Goal: Transaction & Acquisition: Purchase product/service

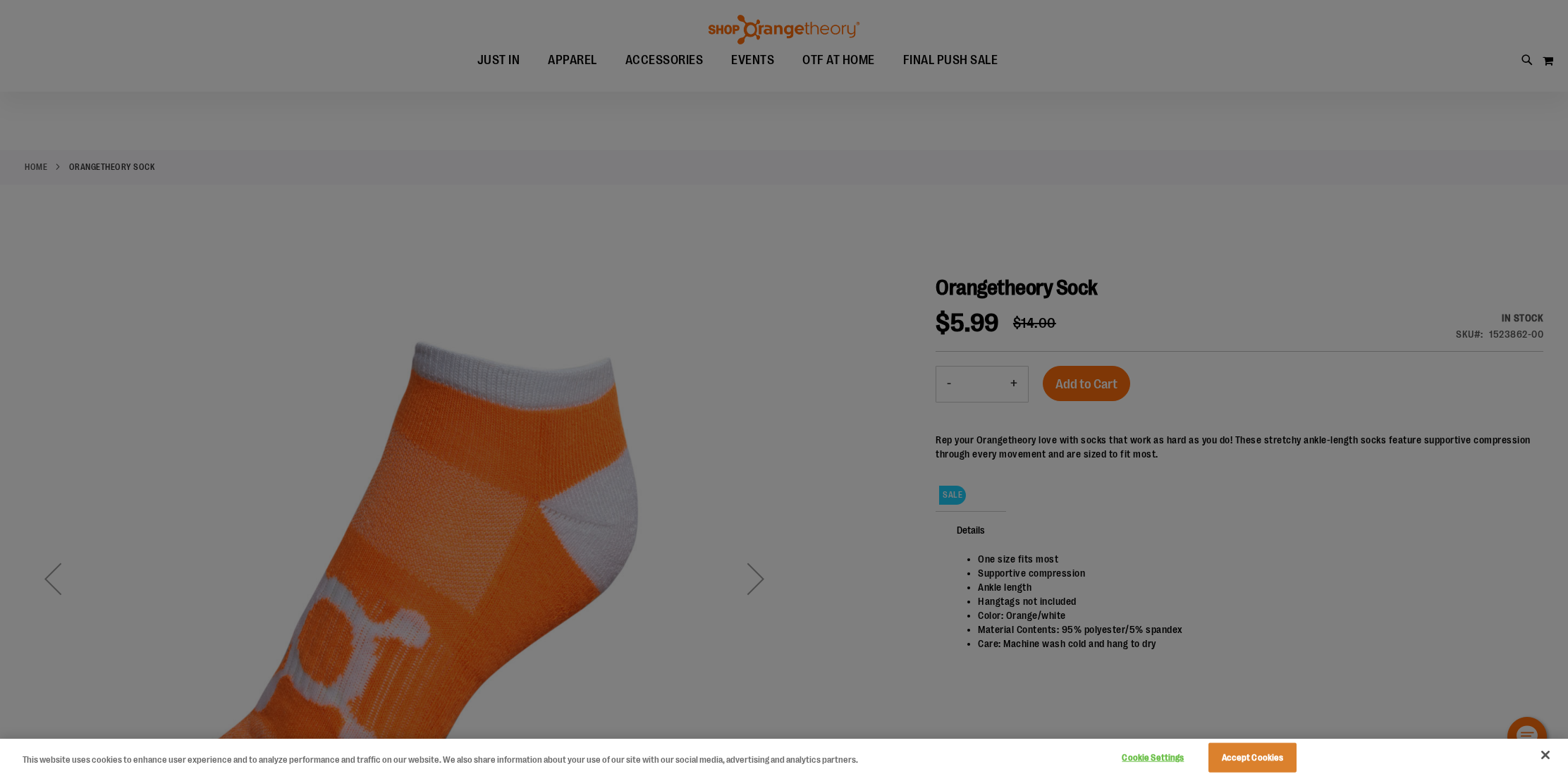
scroll to position [73, 0]
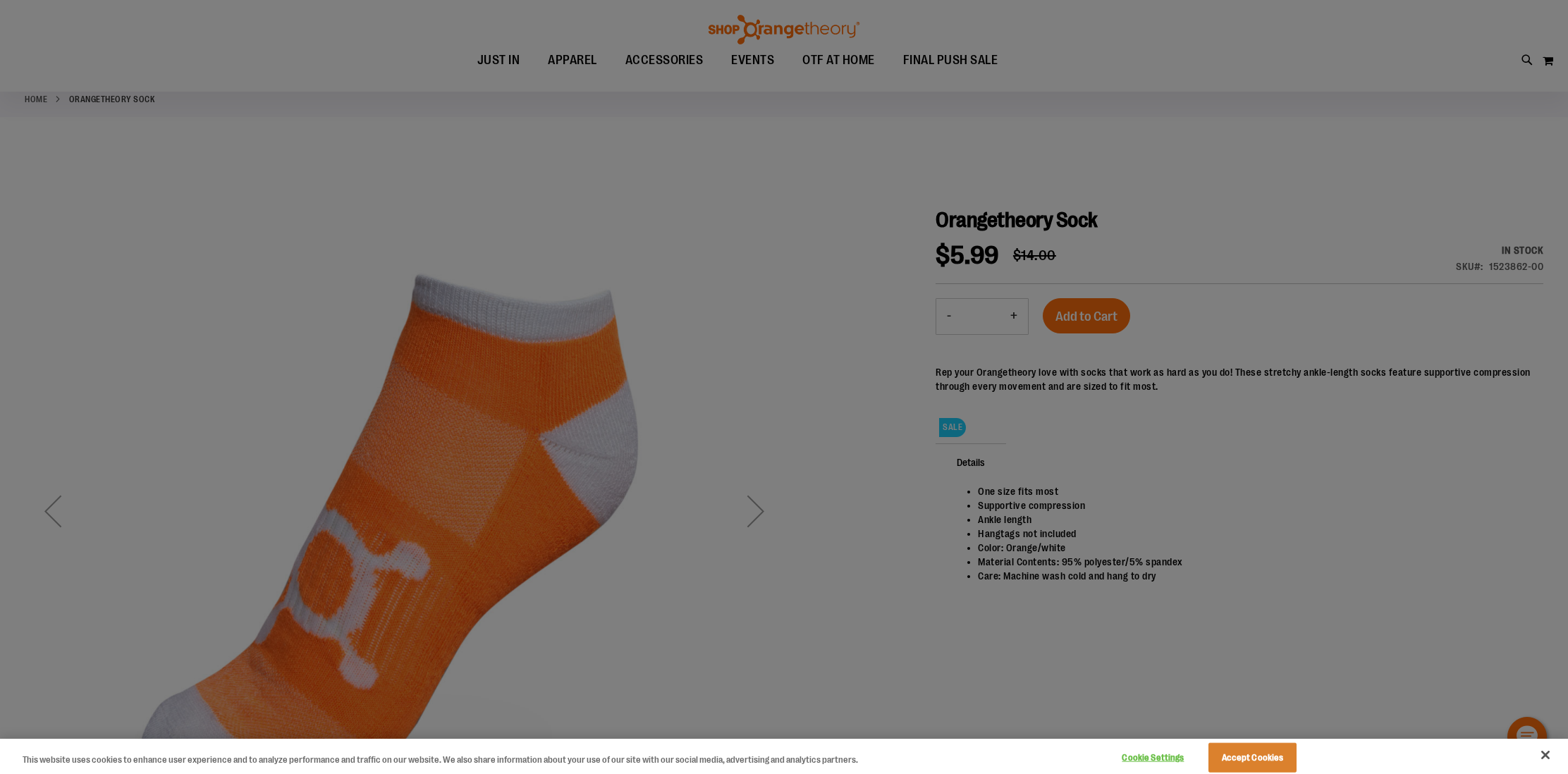
click at [1012, 317] on div at bounding box center [784, 387] width 1568 height 774
click at [1245, 757] on button "Accept Cookies" at bounding box center [1252, 757] width 88 height 29
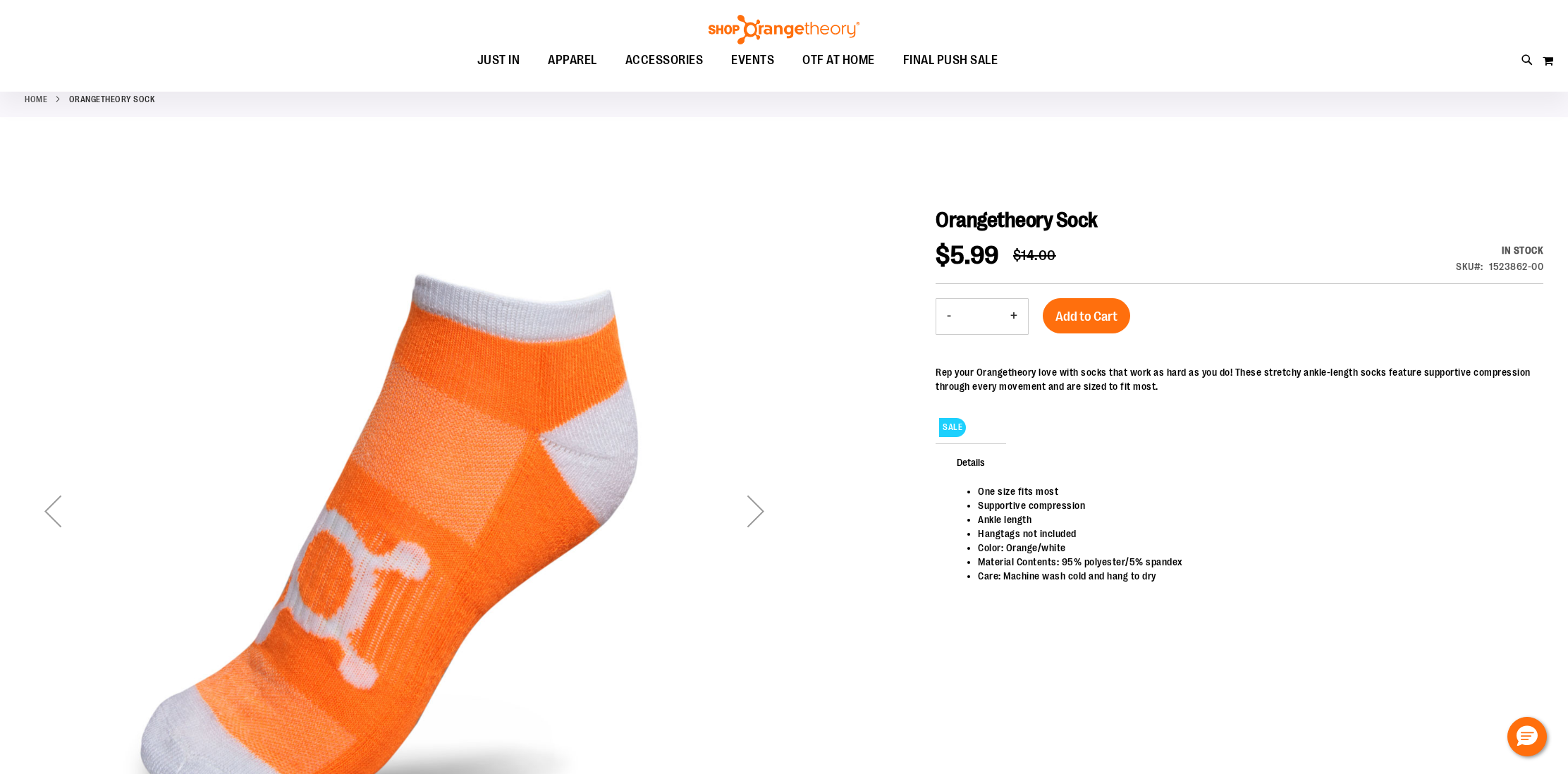
click at [1014, 313] on button "+" at bounding box center [1014, 316] width 28 height 35
type input "*"
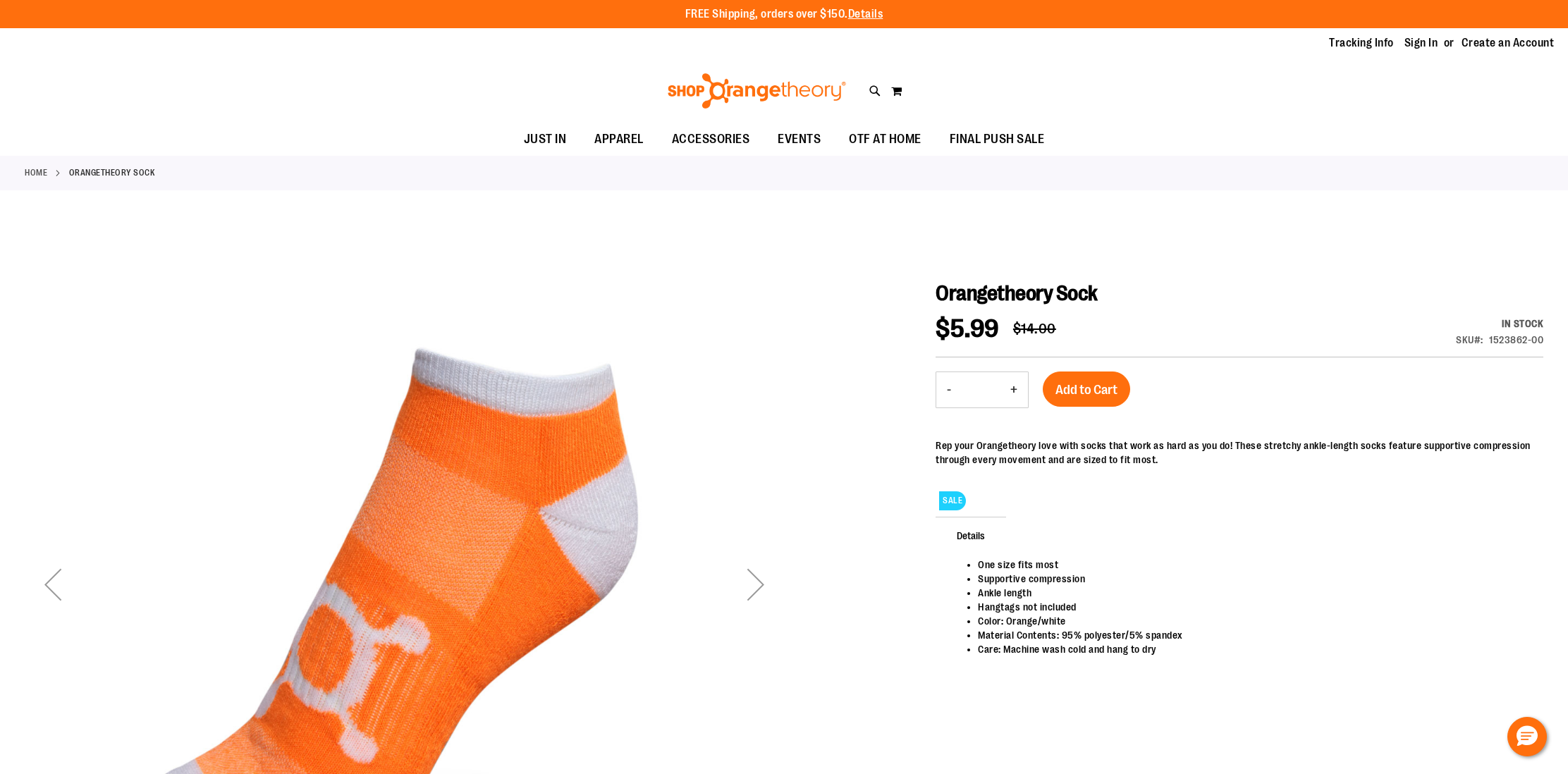
scroll to position [3, 0]
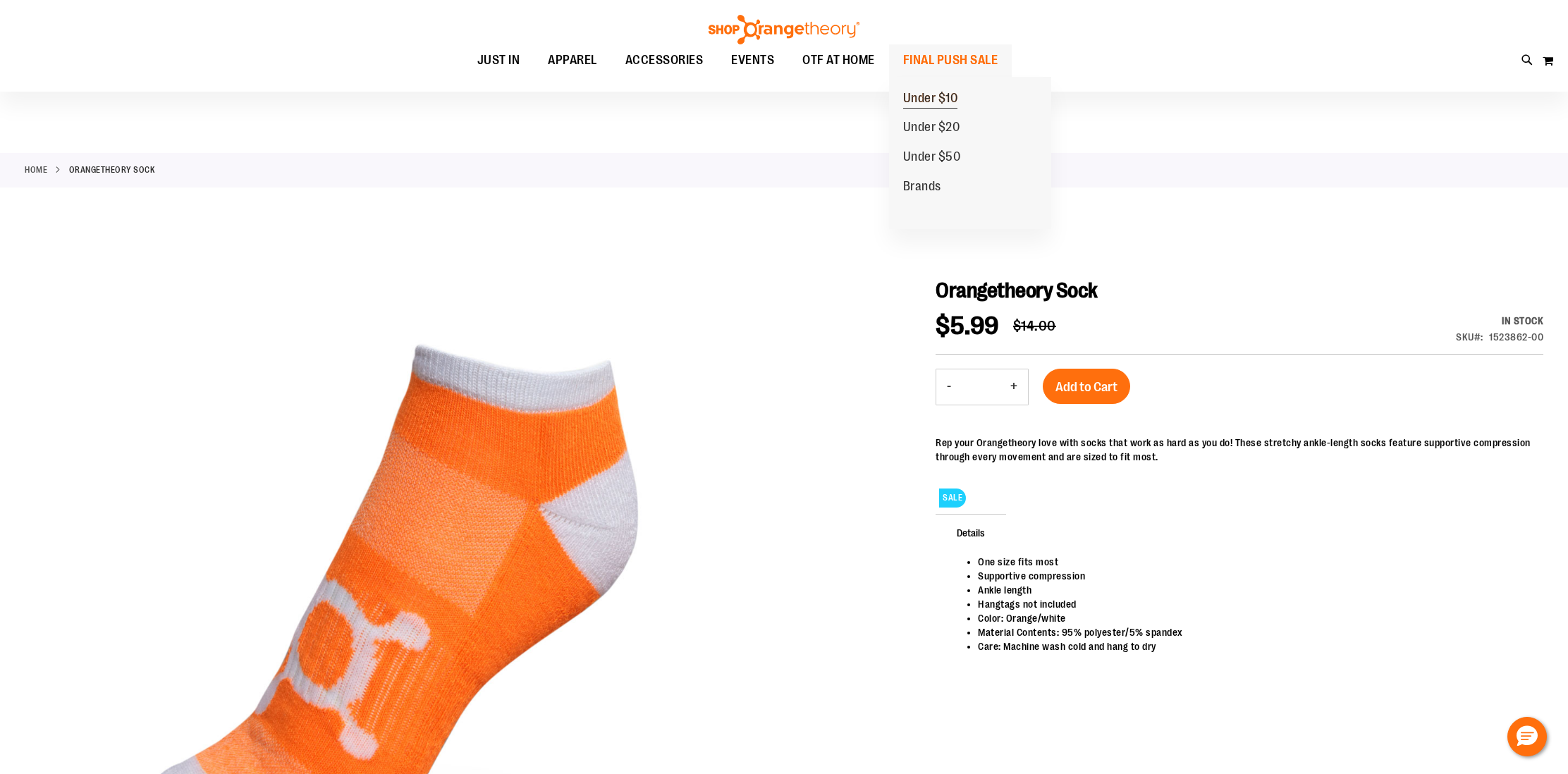
click at [935, 97] on span "Under $10" at bounding box center [930, 100] width 55 height 18
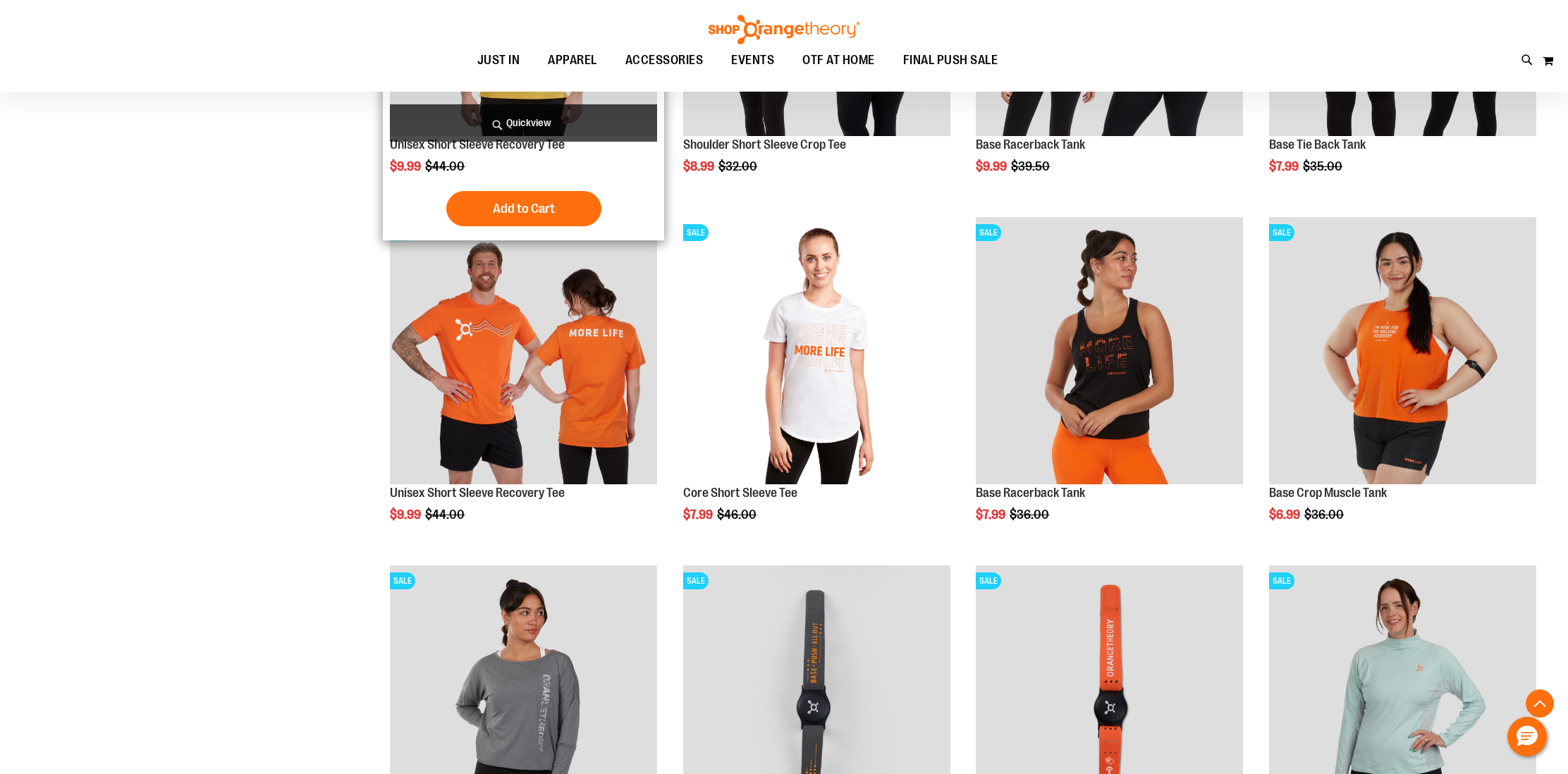
scroll to position [472, 0]
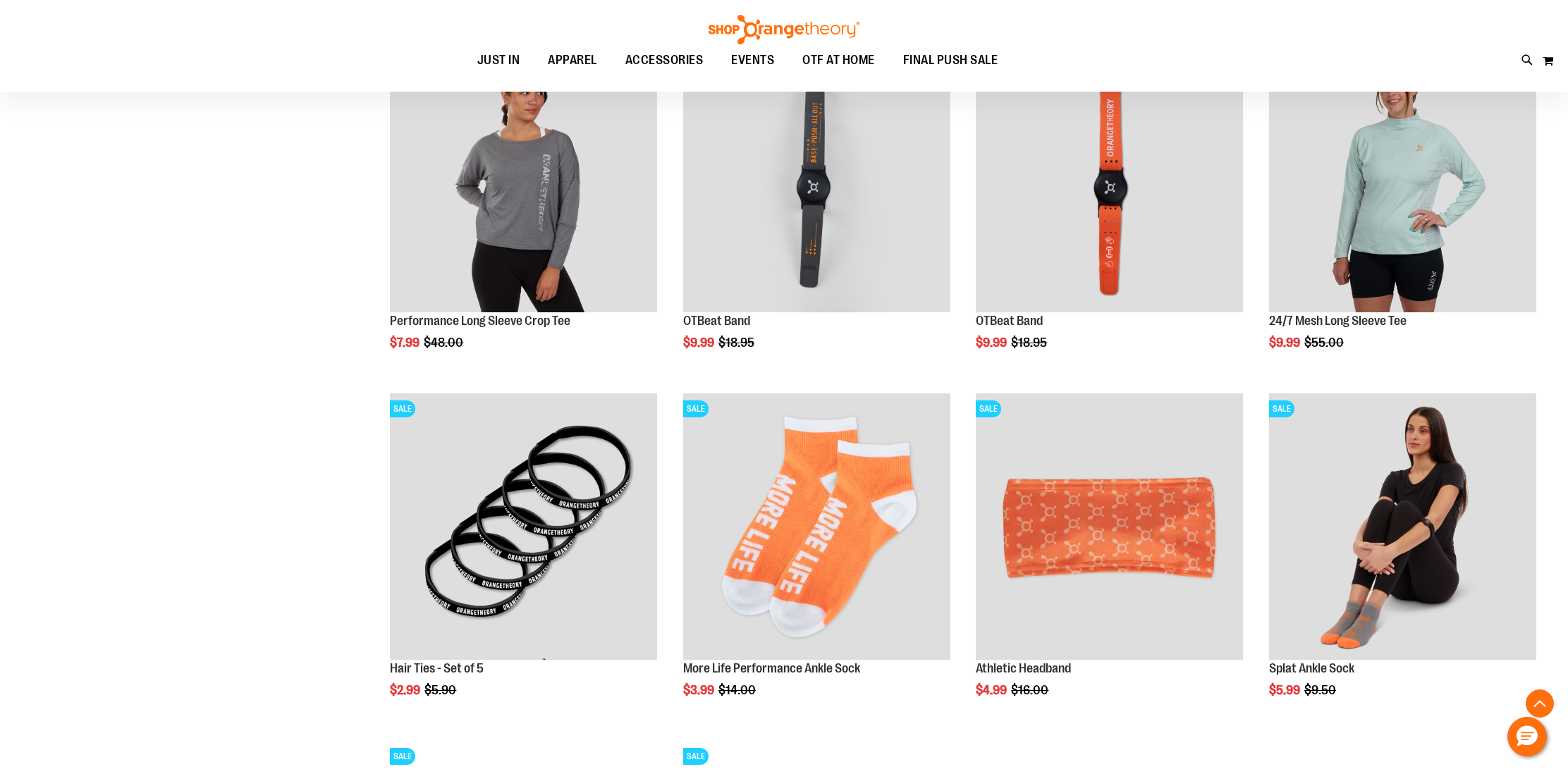
scroll to position [939, 0]
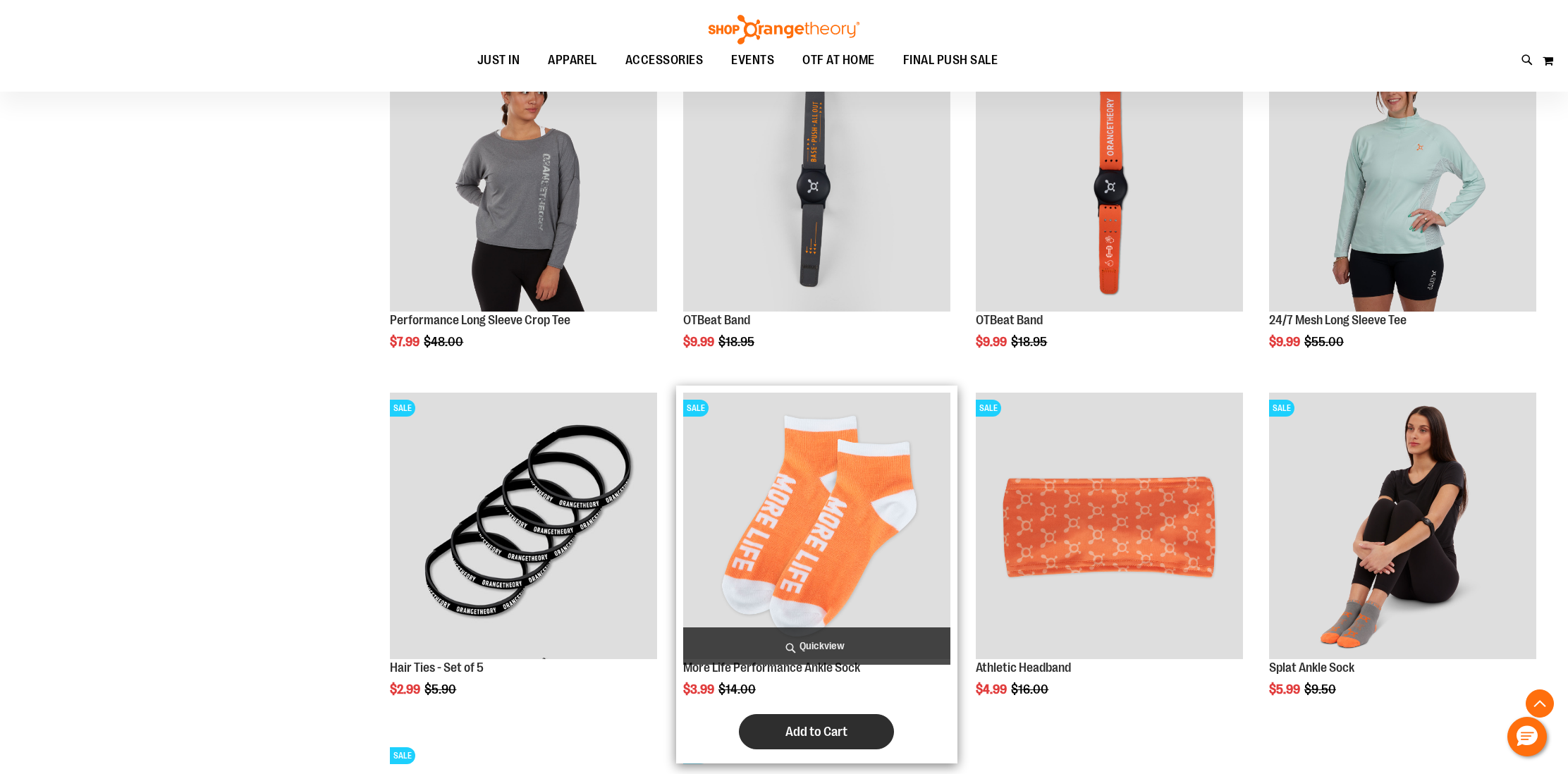
click at [818, 735] on span "Add to Cart" at bounding box center [816, 732] width 62 height 16
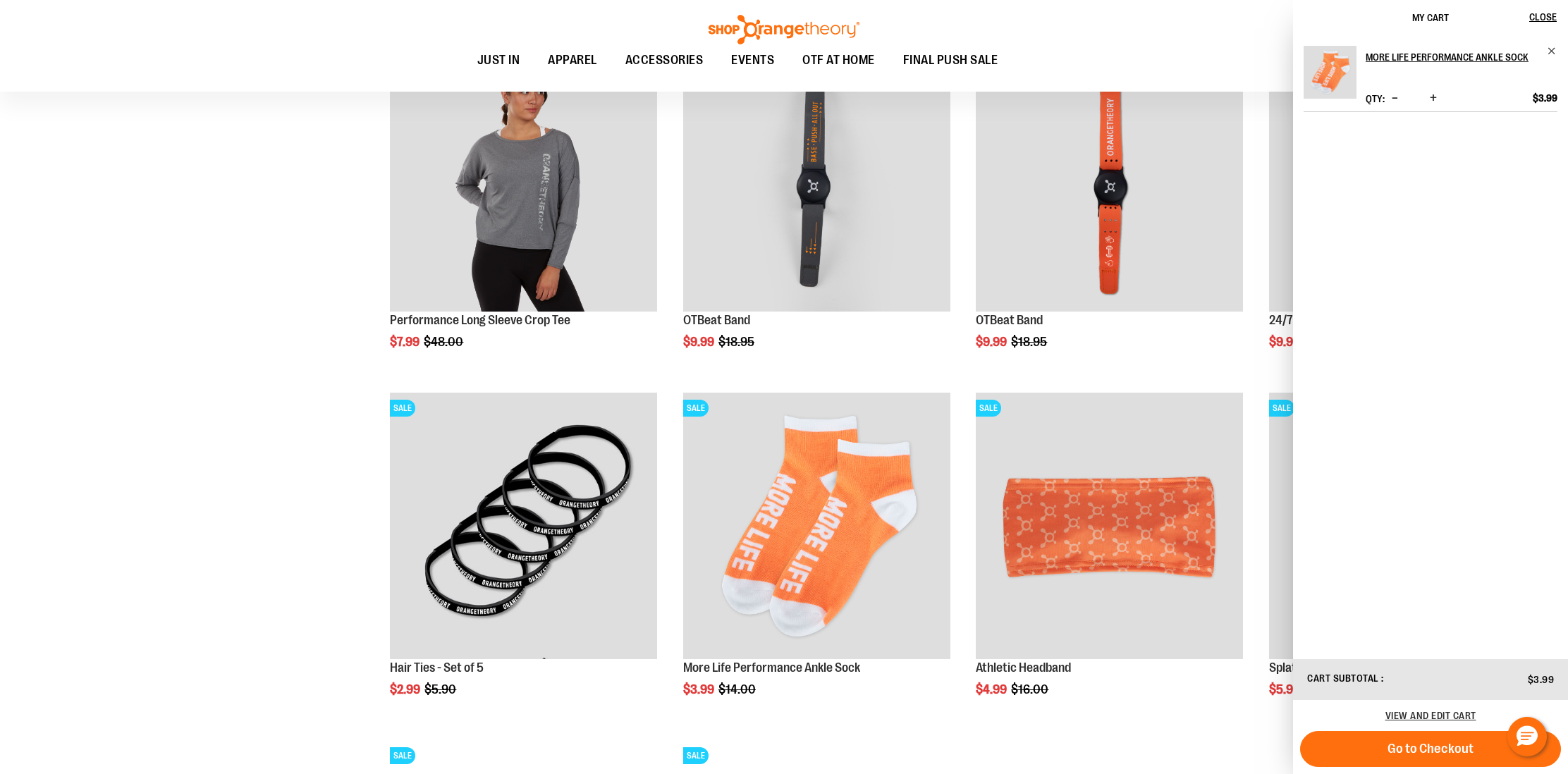
click at [1434, 94] on span "Increase product quantity" at bounding box center [1434, 98] width 7 height 14
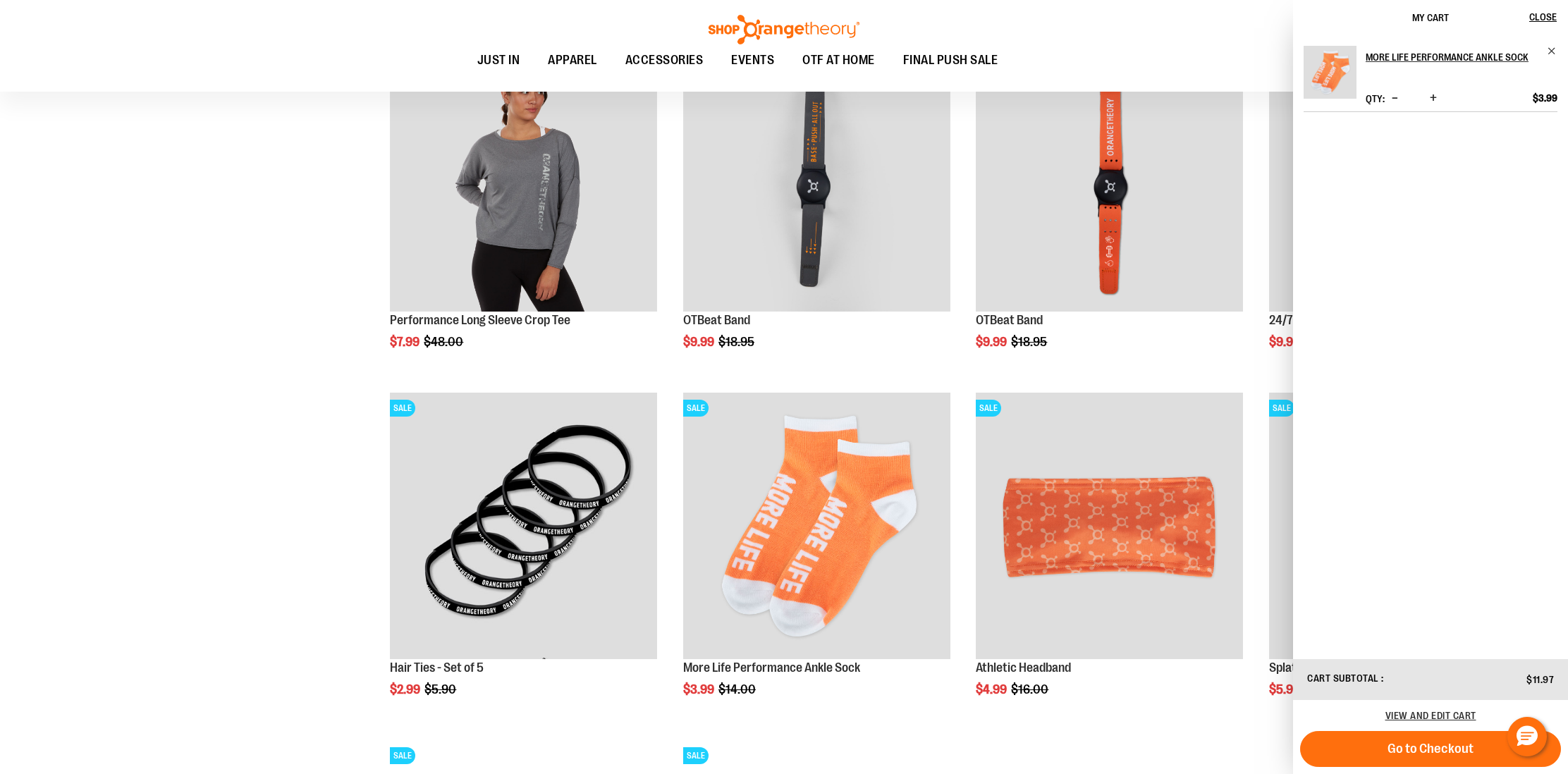
click at [1434, 94] on span "Increase product quantity" at bounding box center [1434, 98] width 7 height 14
click at [1175, 55] on ul "JUST IN JUST IN Balanced Basics New for Women New for Men New Accessories New B…" at bounding box center [737, 60] width 1411 height 32
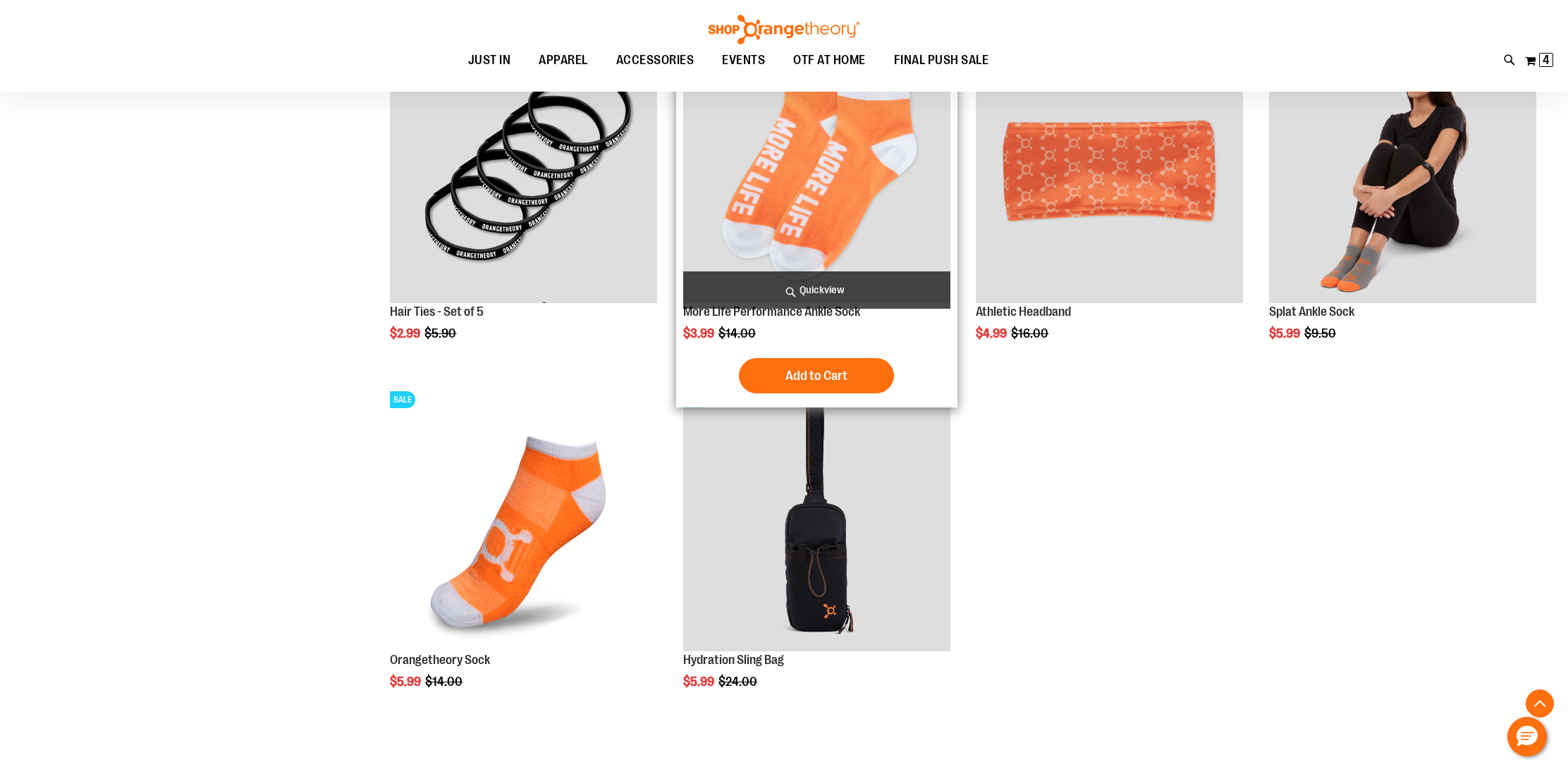
scroll to position [1460, 0]
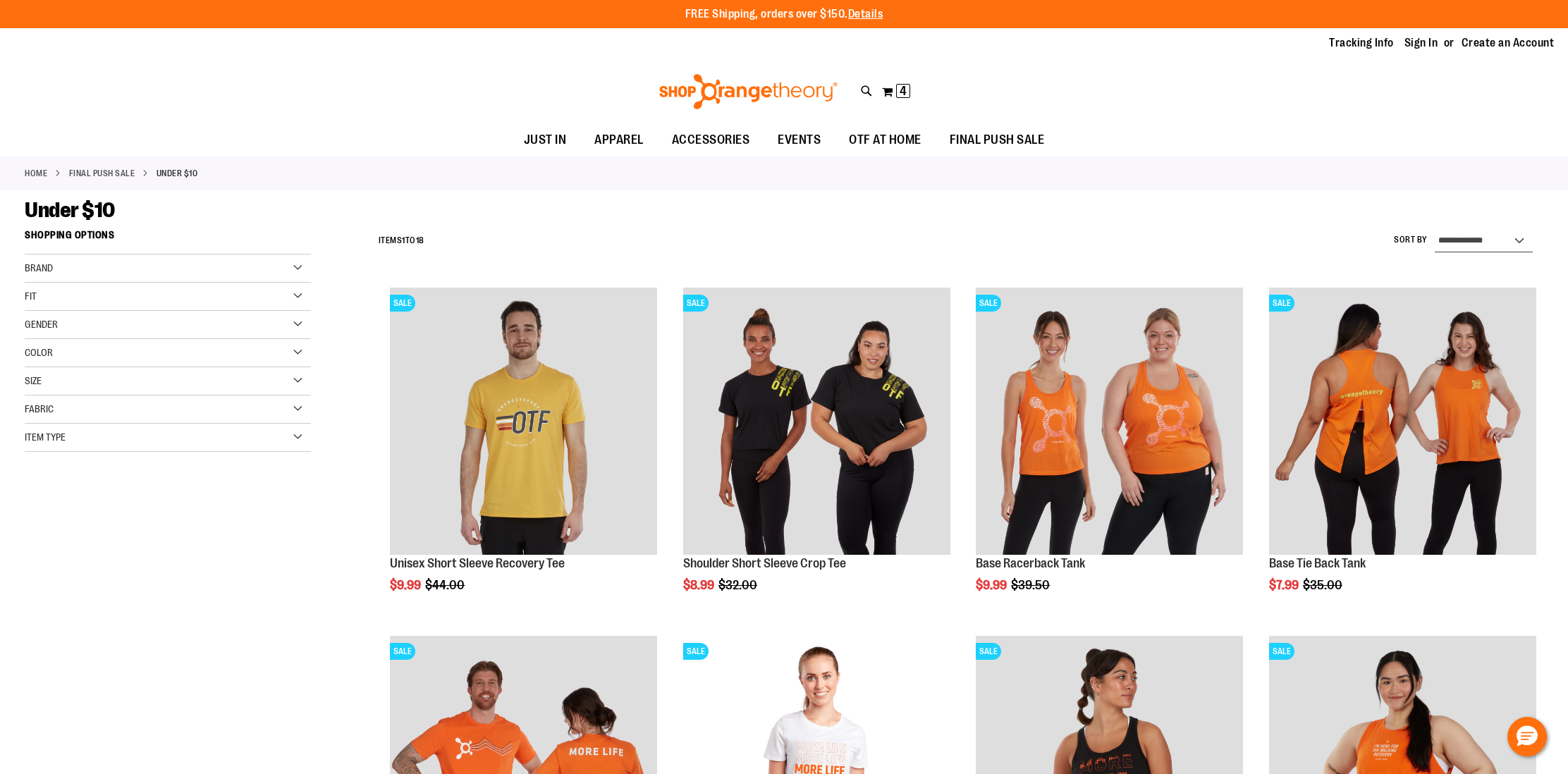
click at [1451, 246] on select "**********" at bounding box center [1483, 241] width 98 height 22
select select "*********"
click at [1434, 230] on select "**********" at bounding box center [1483, 241] width 98 height 22
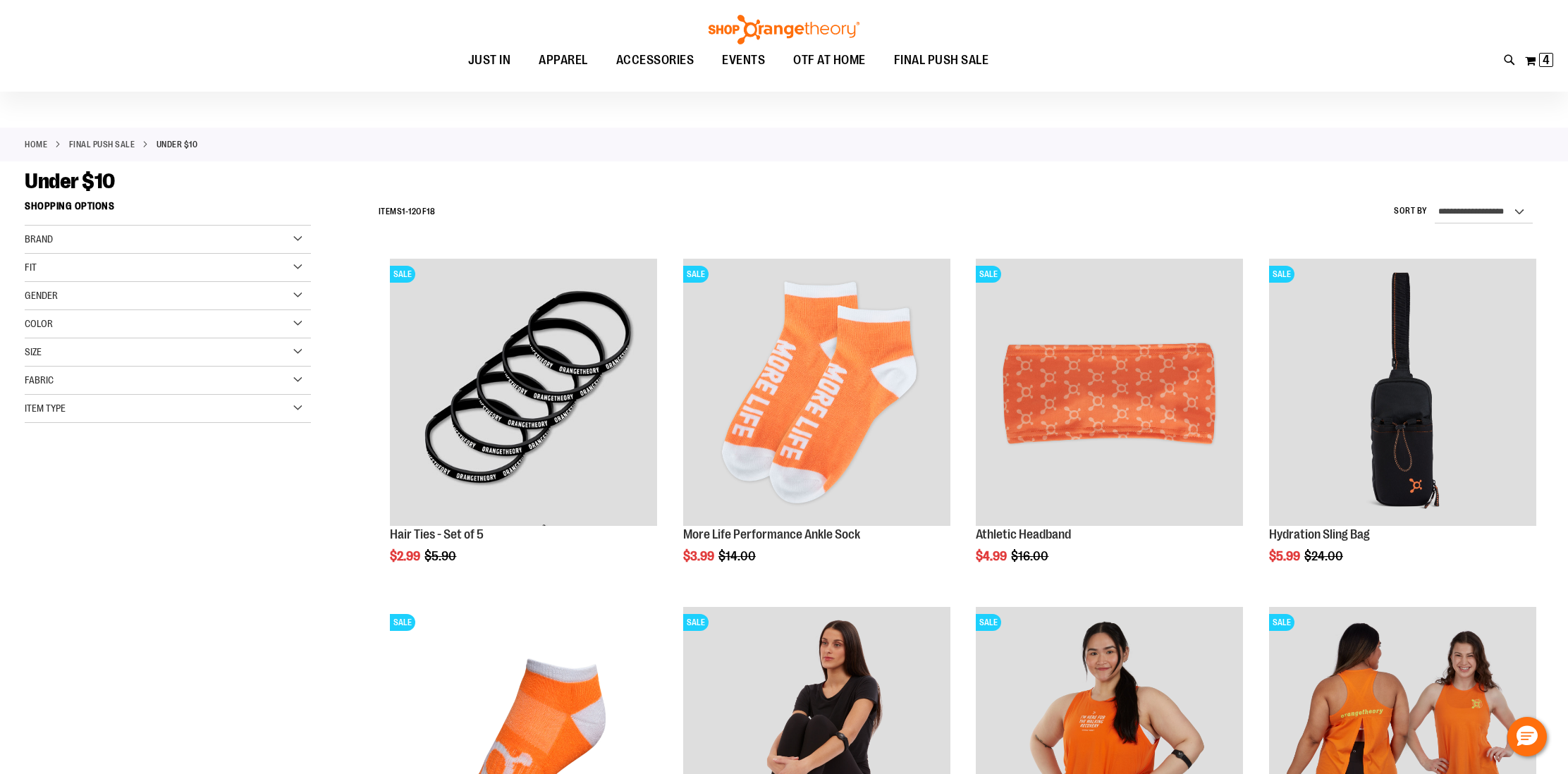
scroll to position [85, 0]
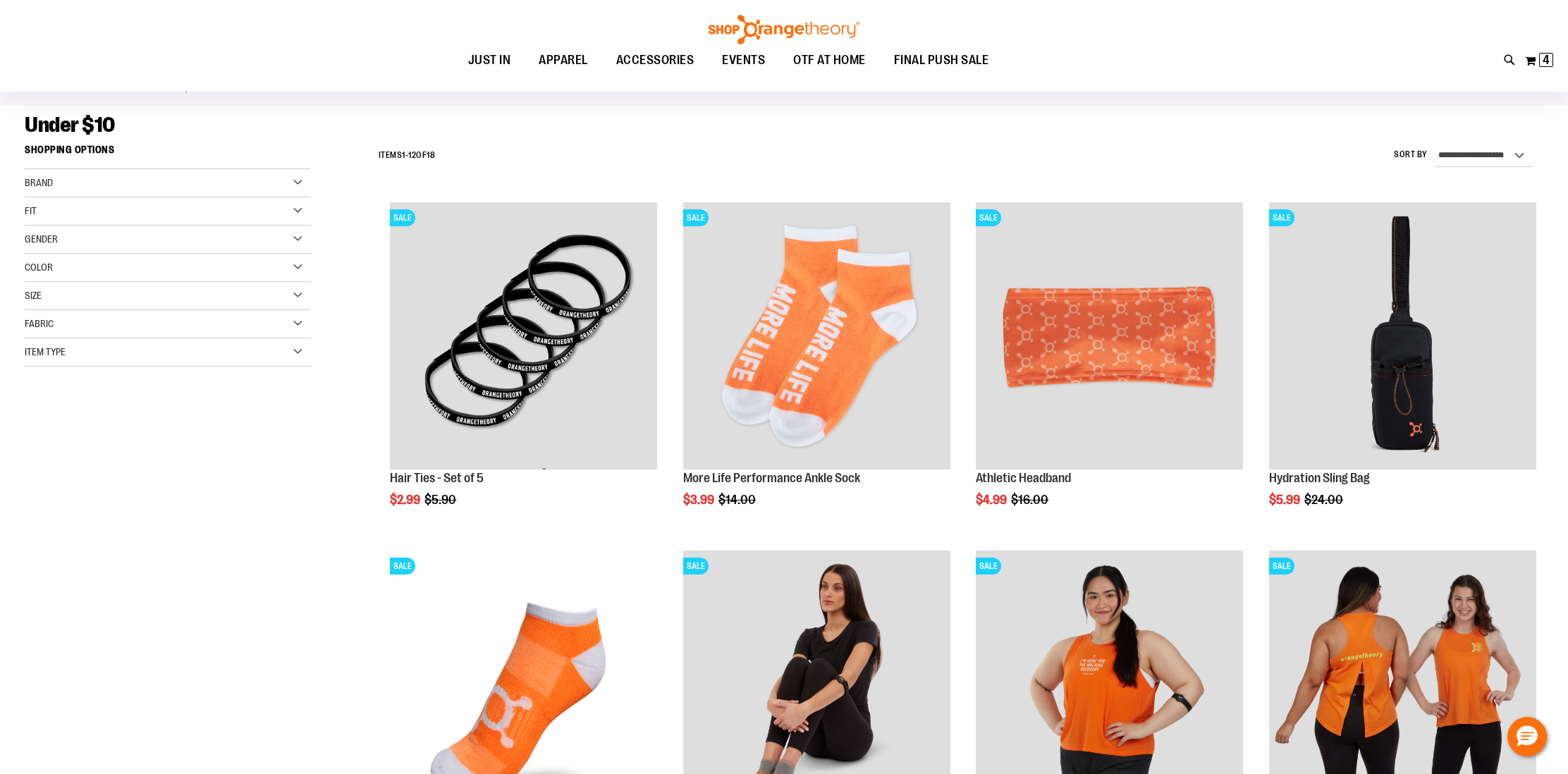
click at [107, 236] on div "Gender" at bounding box center [167, 239] width 286 height 28
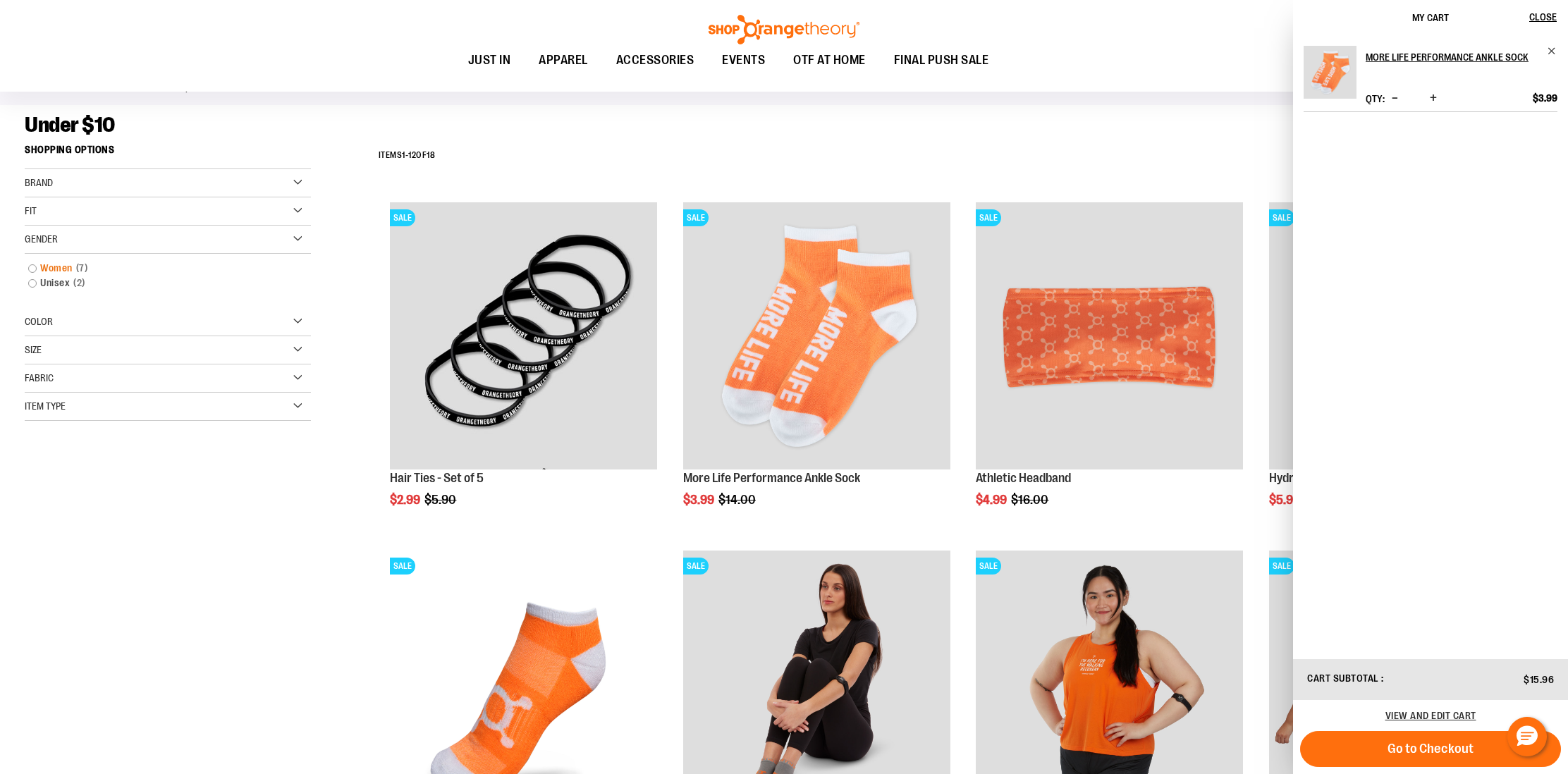
click at [75, 266] on span "7 items" at bounding box center [82, 268] width 19 height 15
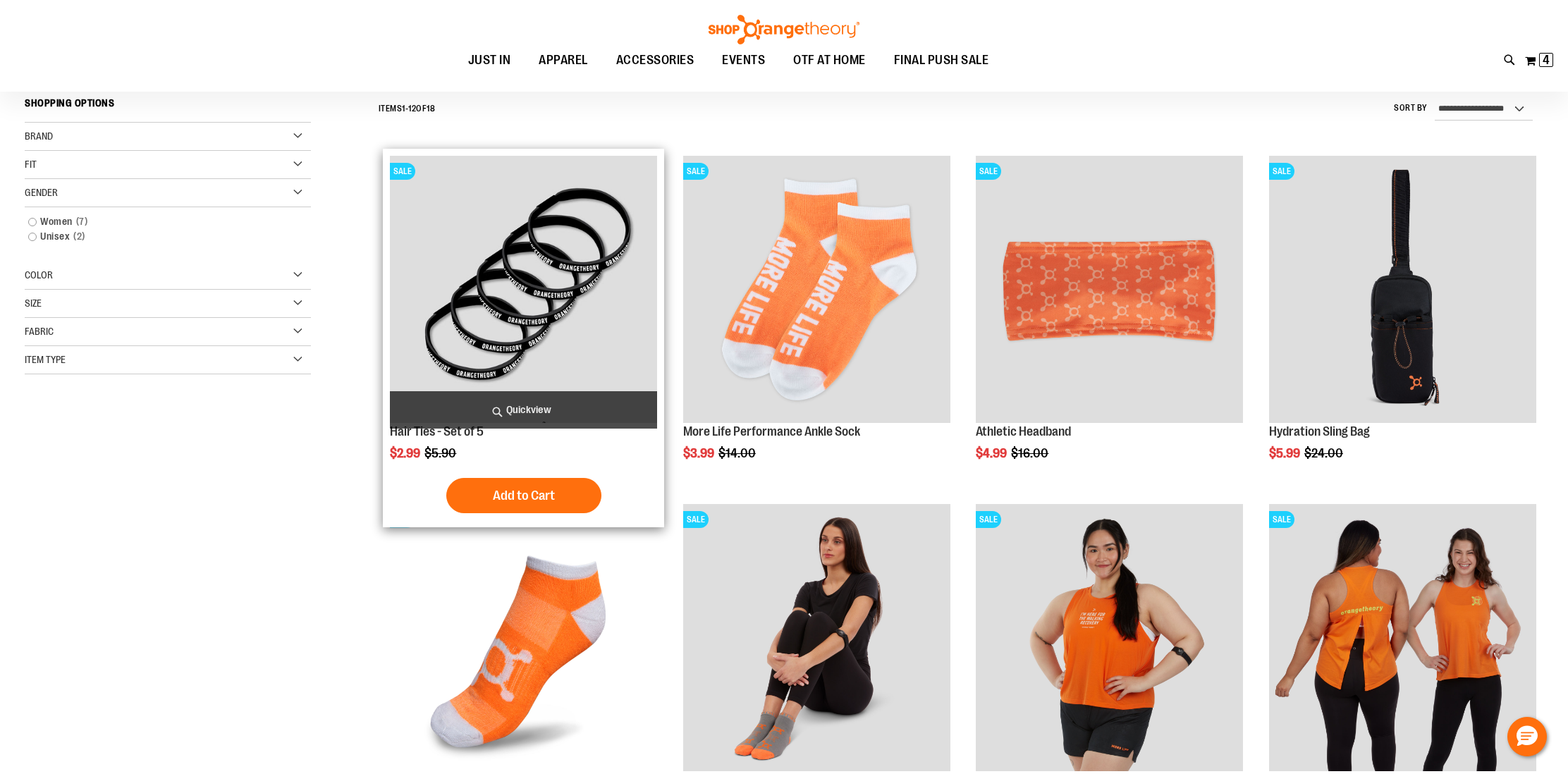
scroll to position [131, 0]
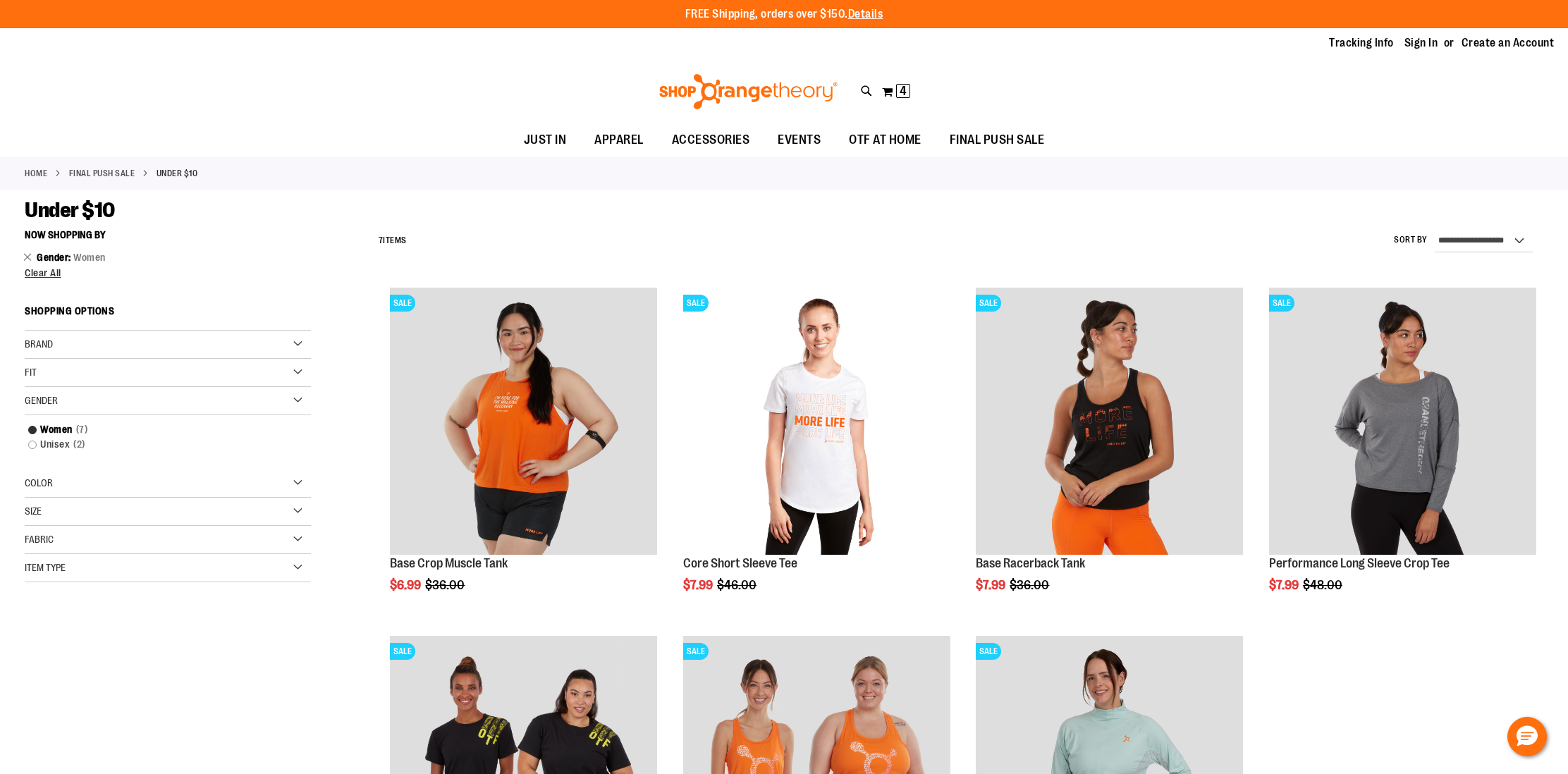
click at [125, 495] on div "Color" at bounding box center [167, 483] width 286 height 28
click at [226, 526] on div "Green" at bounding box center [218, 518] width 21 height 21
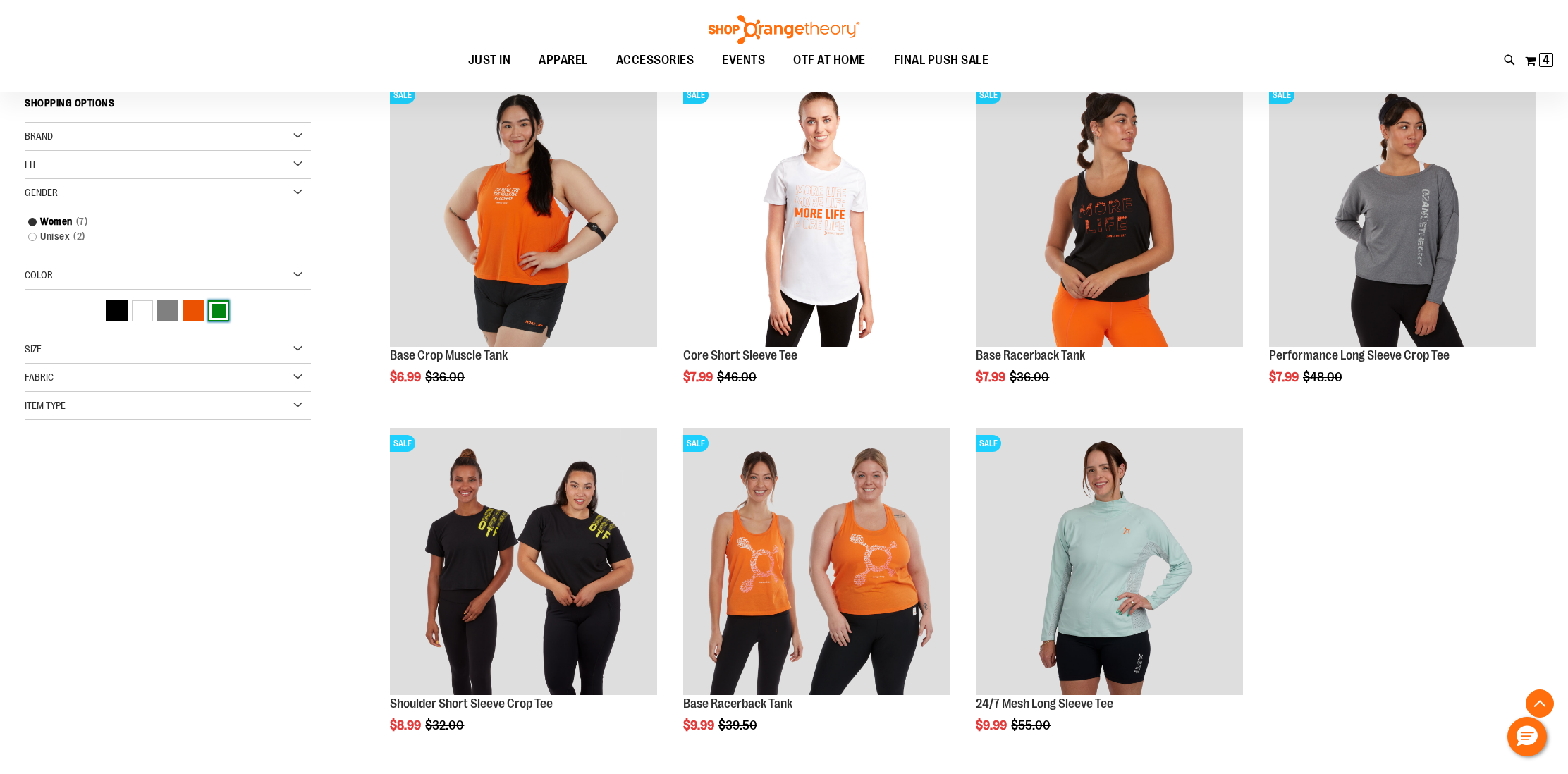
scroll to position [223, 0]
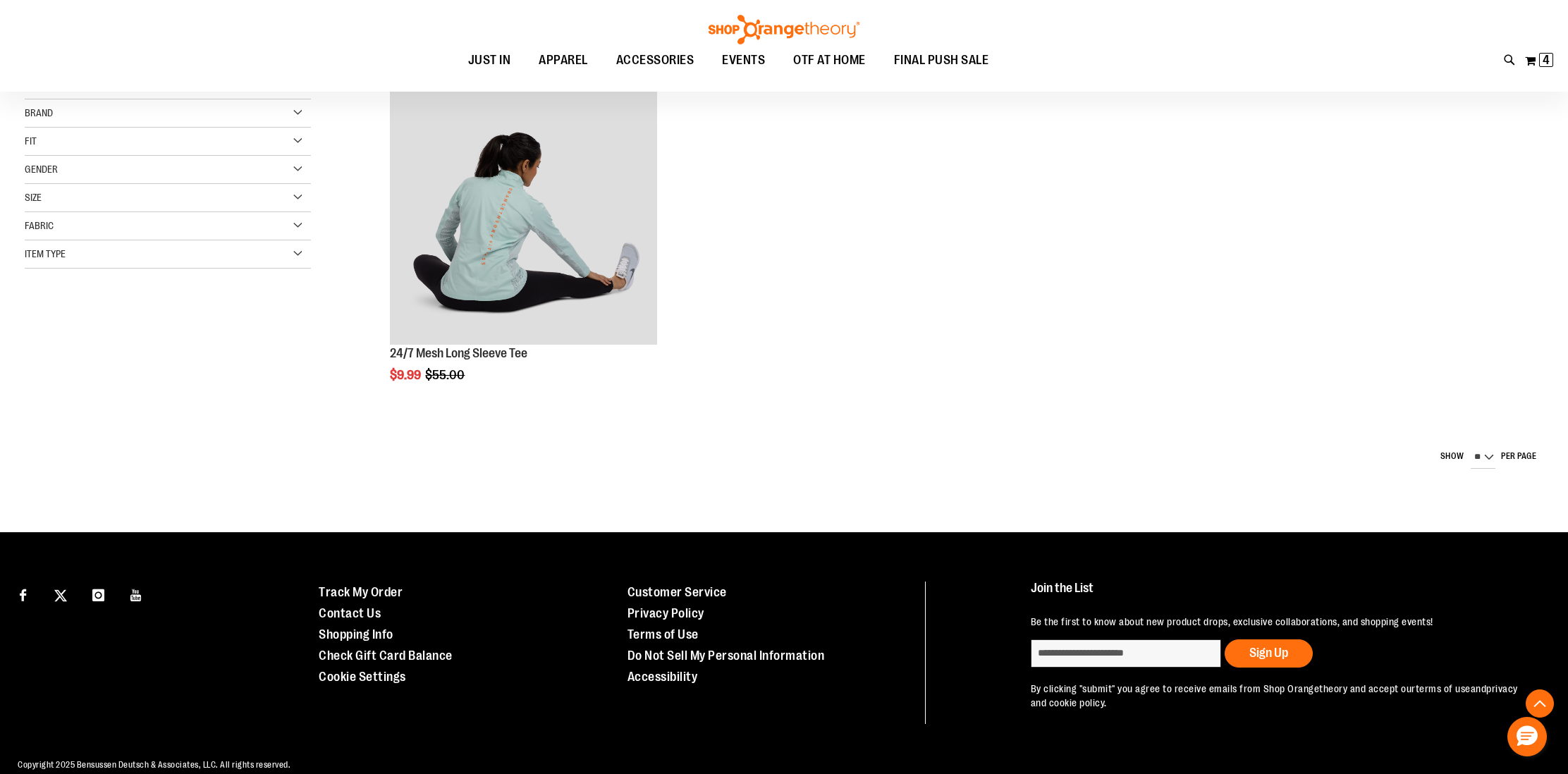
click at [123, 269] on div "Item Type" at bounding box center [167, 254] width 286 height 28
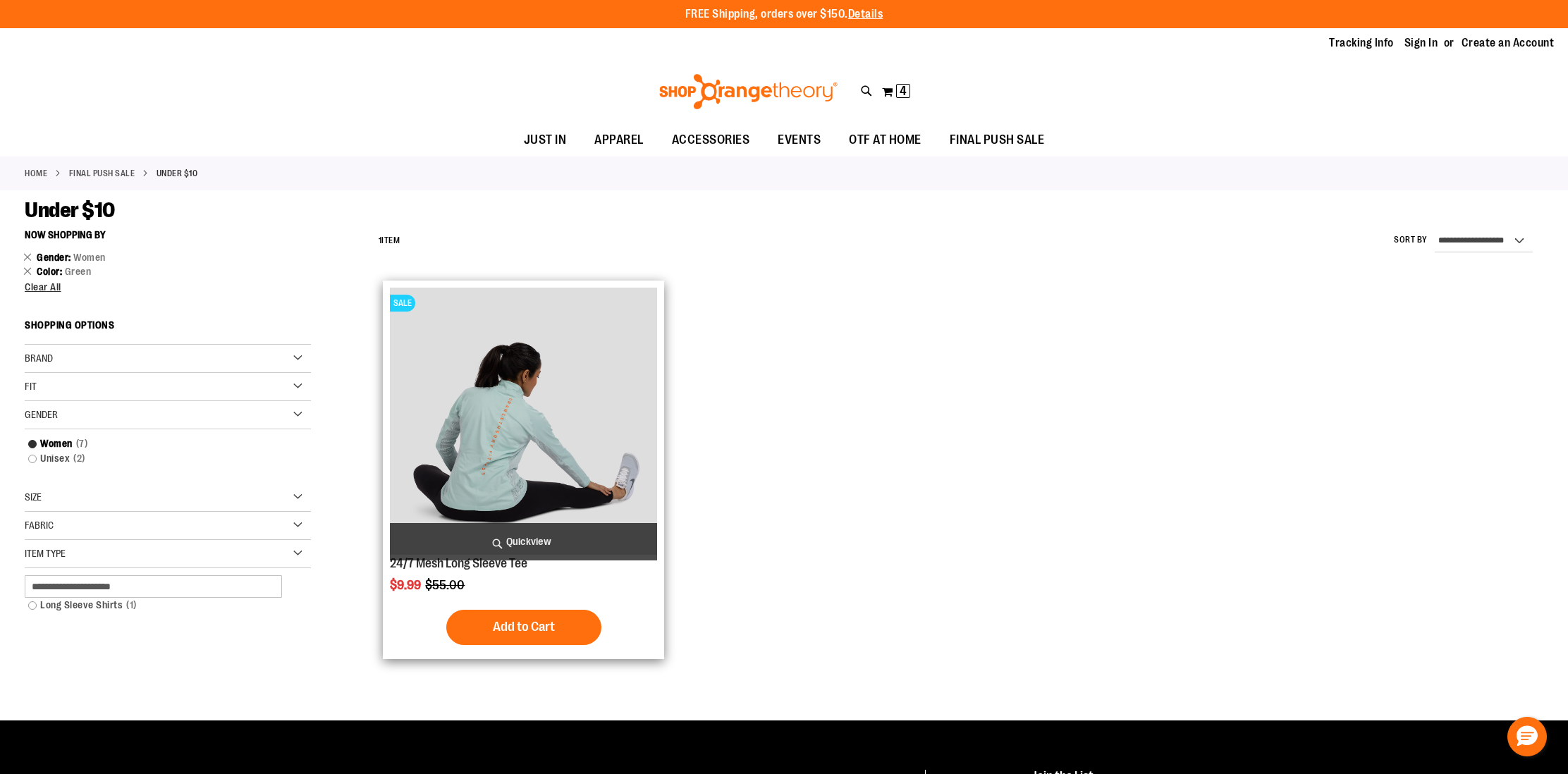
click at [535, 546] on span "Quickview" at bounding box center [523, 542] width 267 height 37
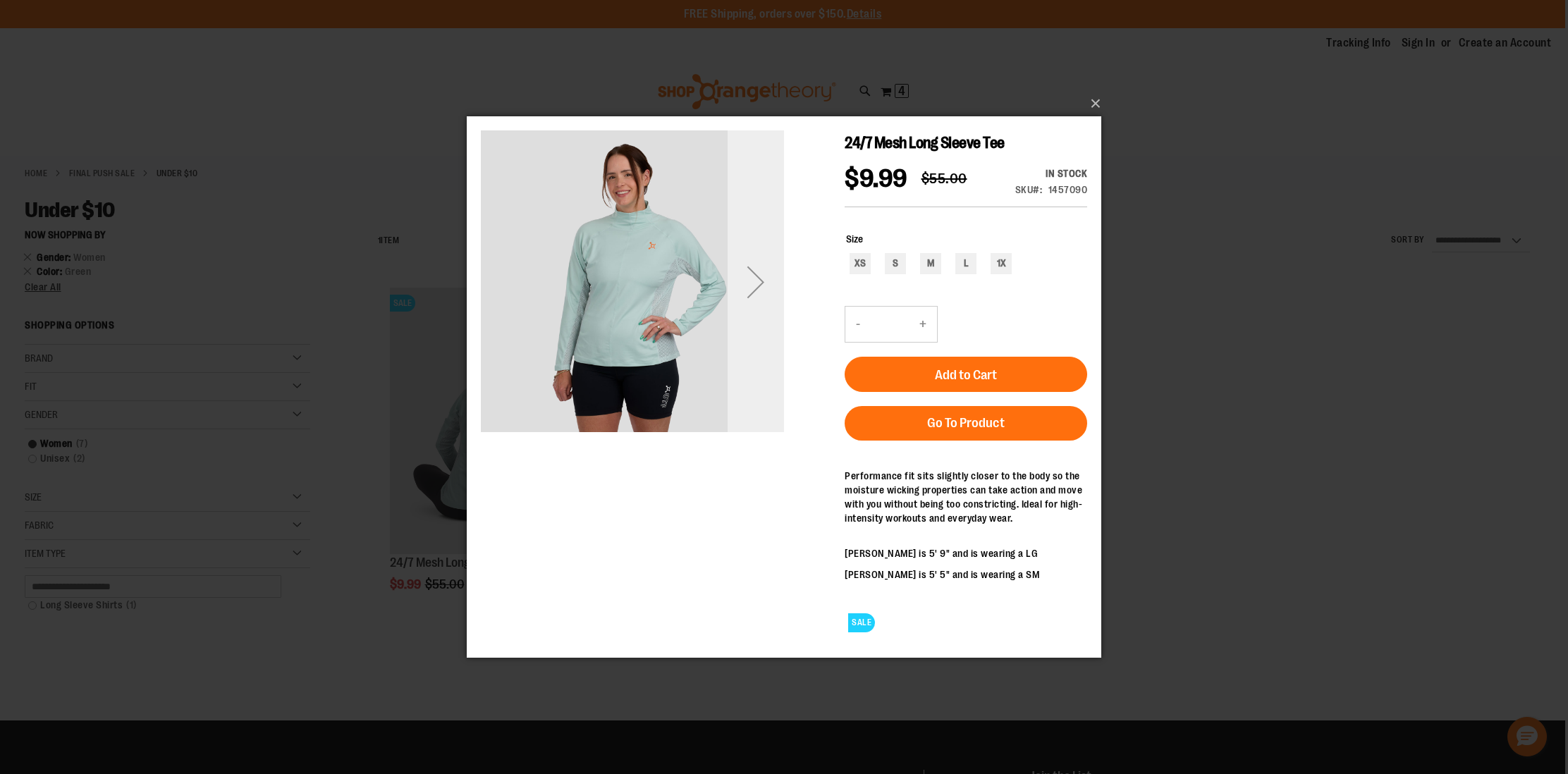
click at [752, 284] on div "Next" at bounding box center [755, 281] width 57 height 57
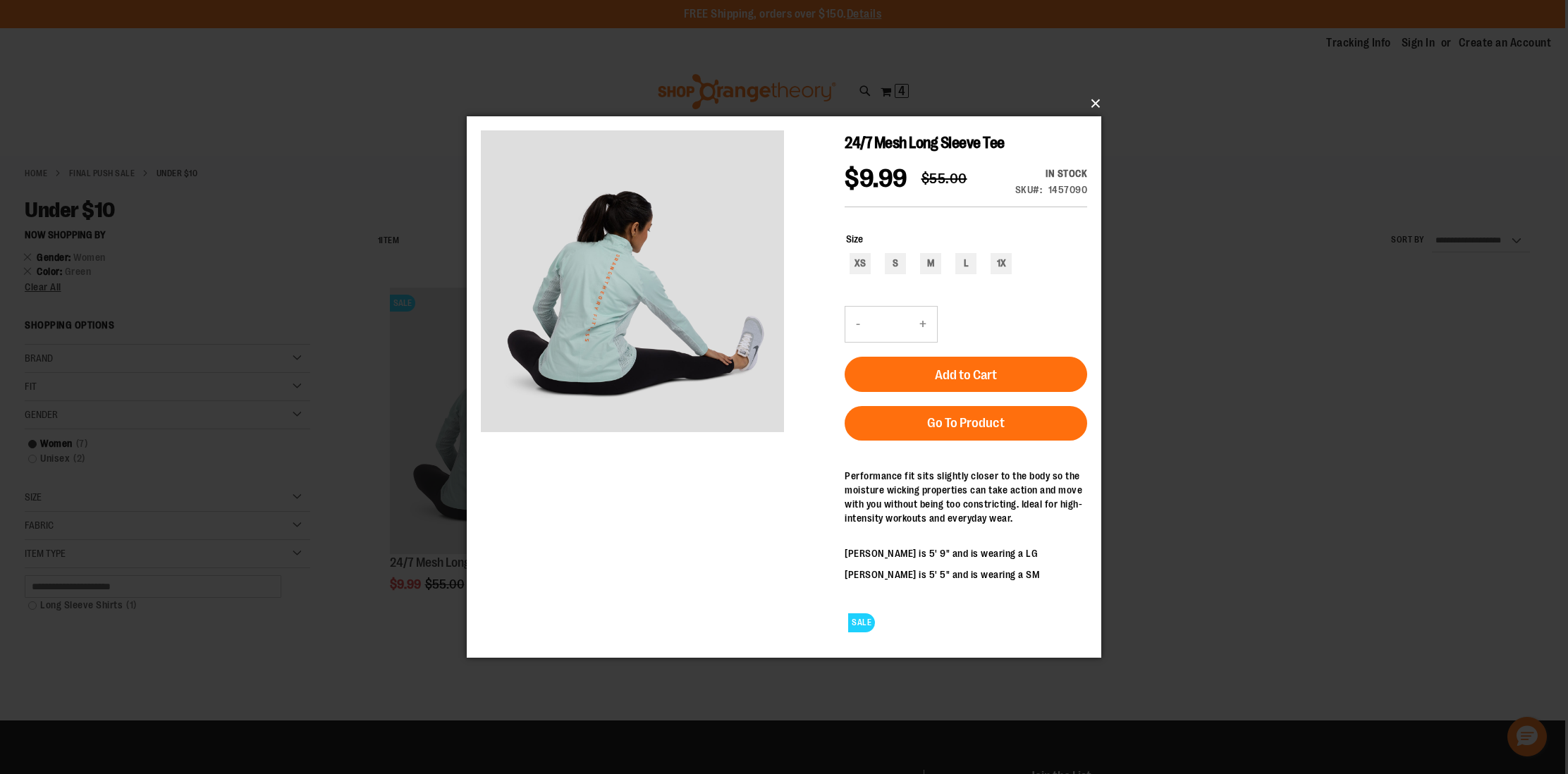
click at [1097, 102] on button "×" at bounding box center [788, 103] width 635 height 31
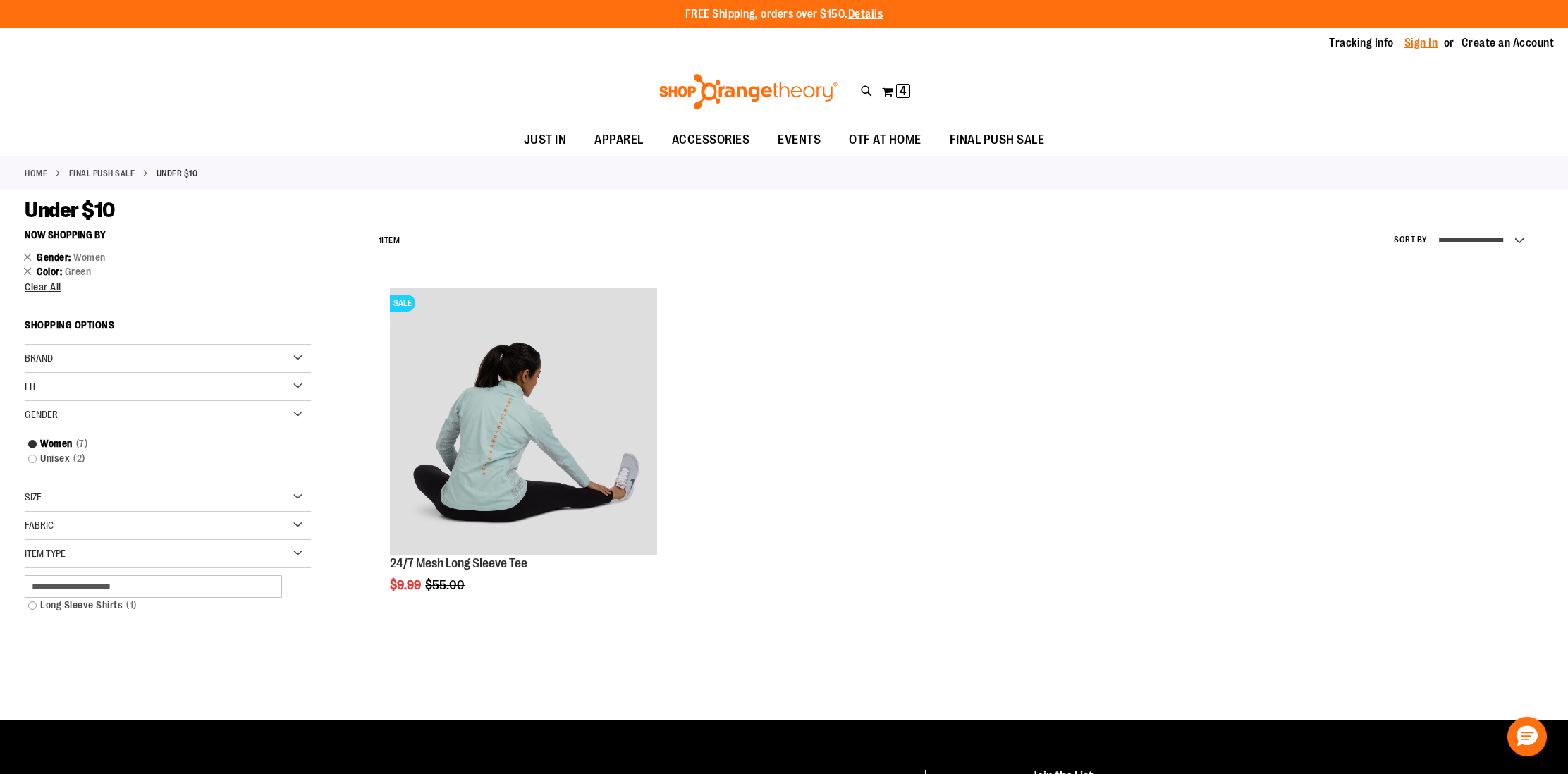
click at [1422, 41] on link "Sign In" at bounding box center [1421, 43] width 34 height 16
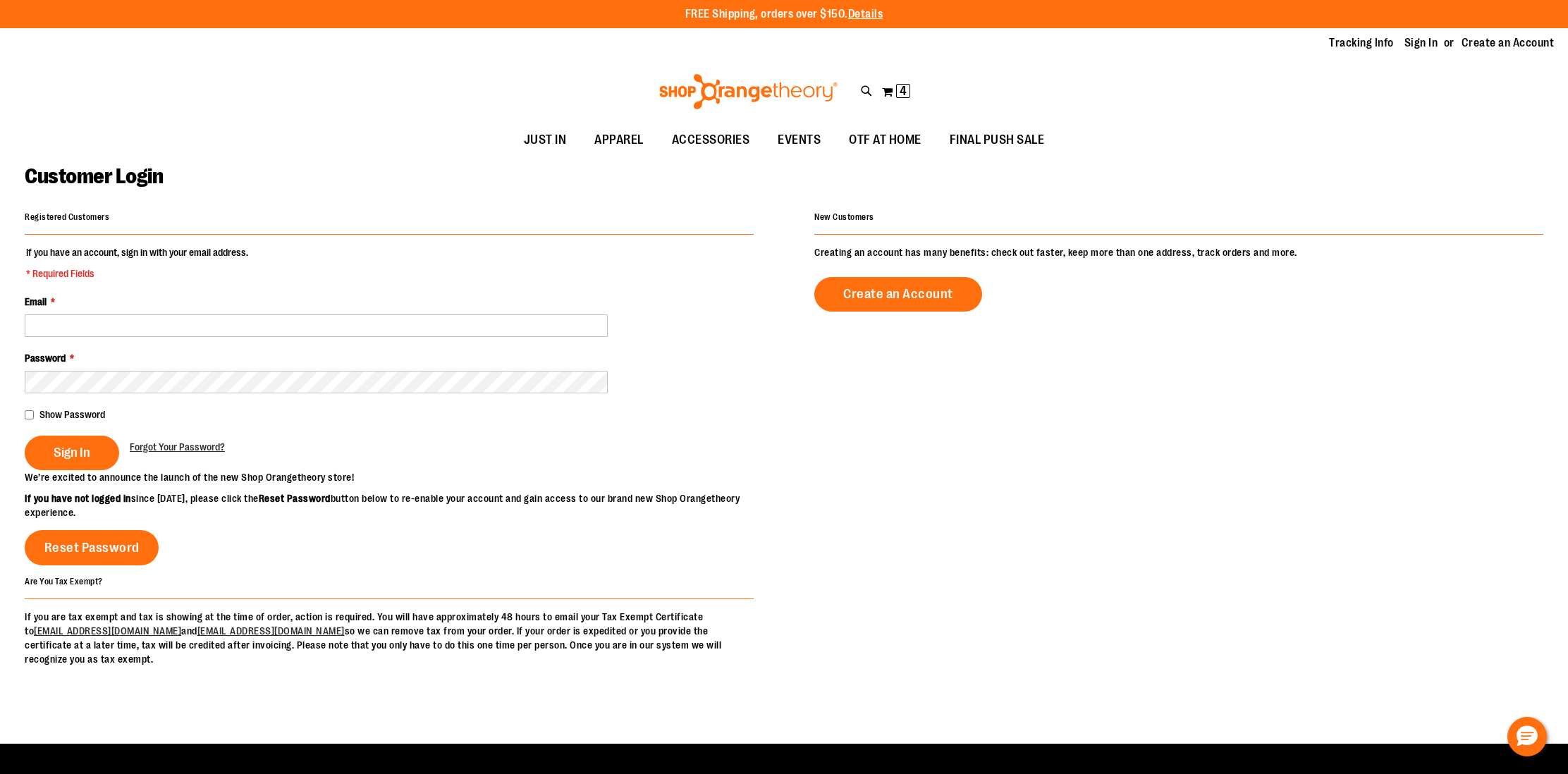
click at [316, 309] on div "Email *" at bounding box center [388, 315] width 729 height 42
click at [310, 316] on input "Email *" at bounding box center [316, 325] width 583 height 22
click at [309, 317] on input "Email *" at bounding box center [316, 325] width 583 height 22
type input "**********"
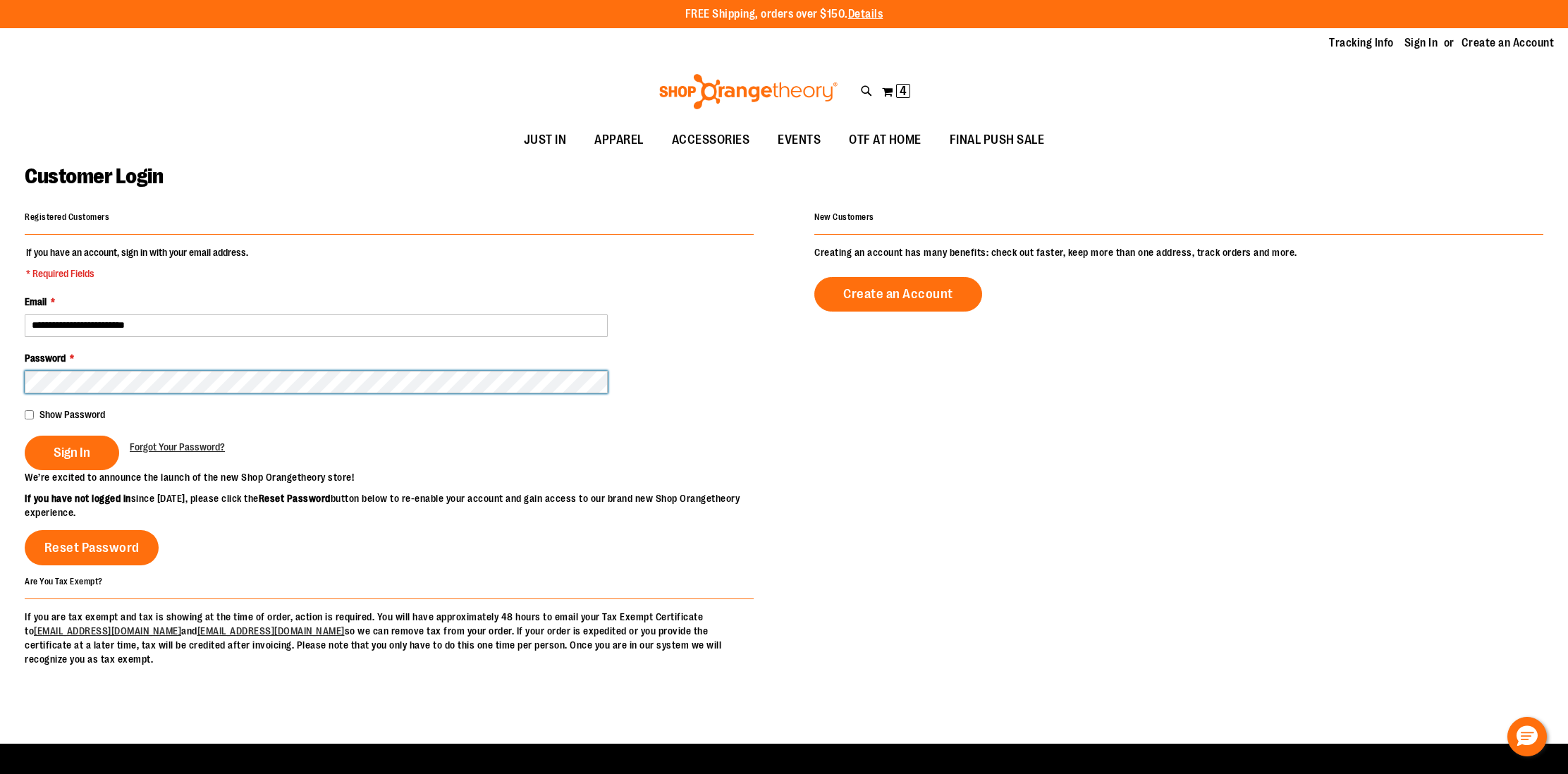
click at [24, 436] on button "Sign In" at bounding box center [72, 453] width 95 height 34
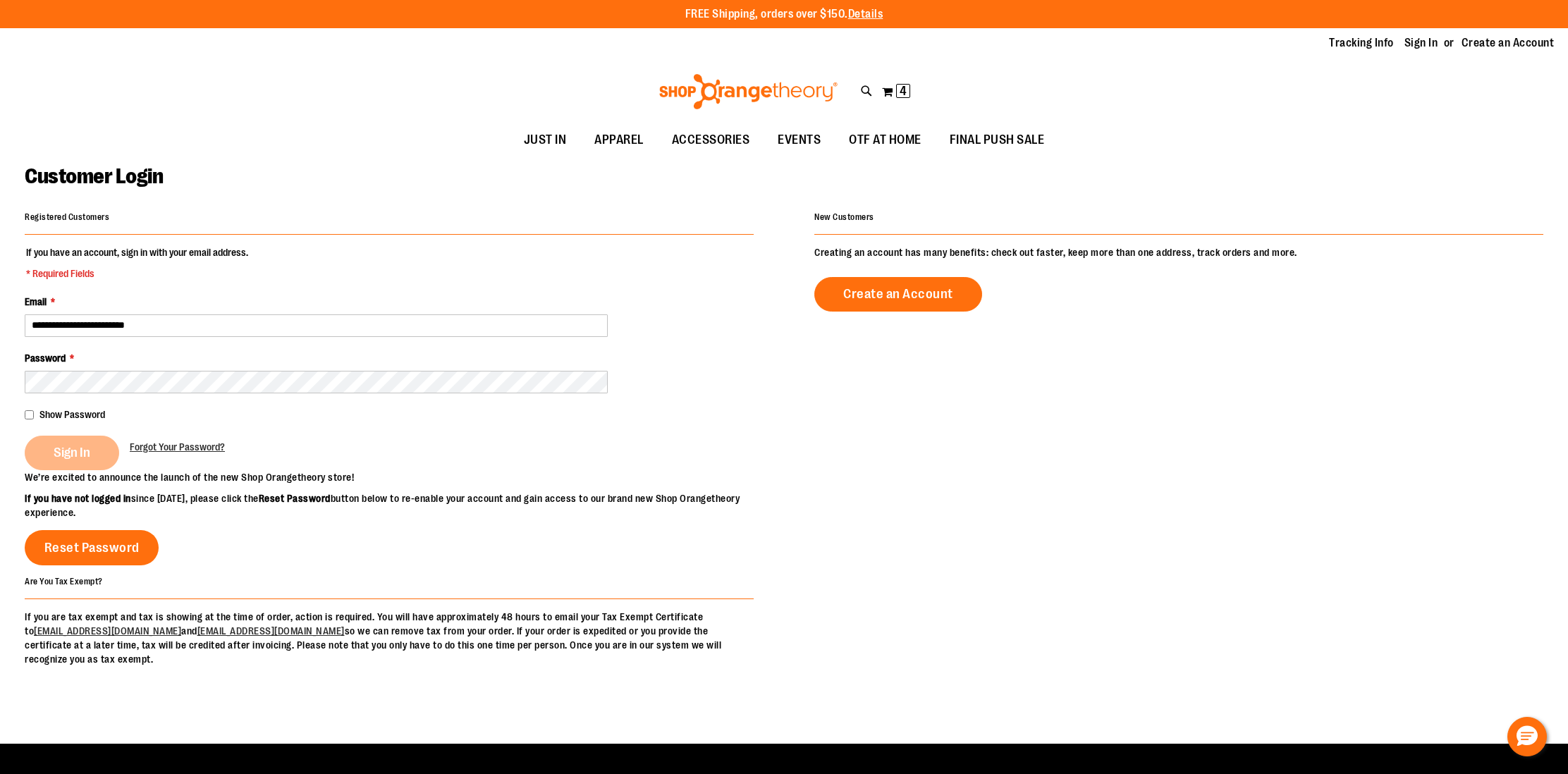
click at [56, 401] on fieldset "**********" at bounding box center [388, 358] width 729 height 225
click at [62, 454] on div "Sign In" at bounding box center [77, 453] width 105 height 34
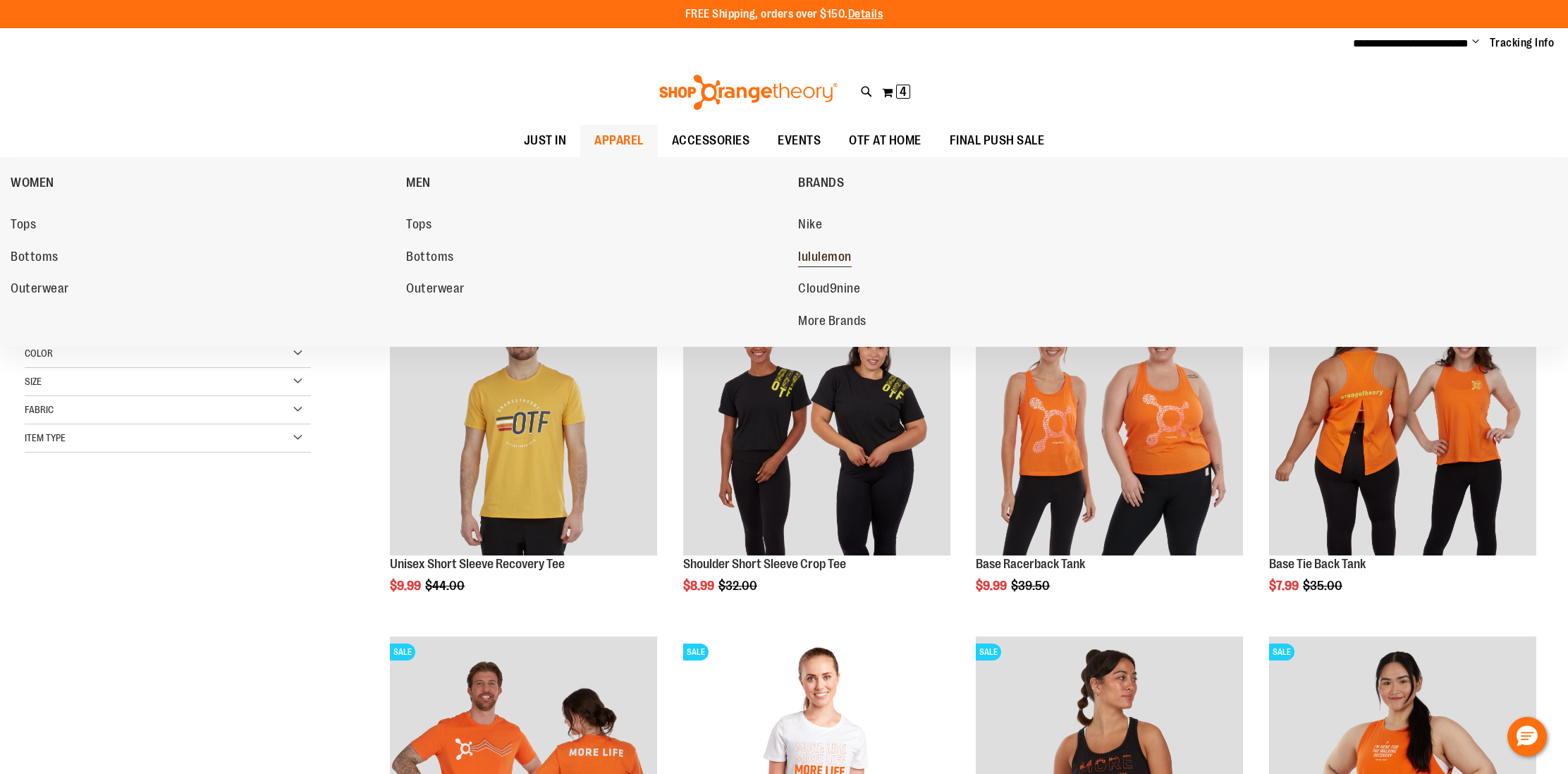
type input "**********"
click at [822, 261] on span "lululemon" at bounding box center [825, 258] width 54 height 18
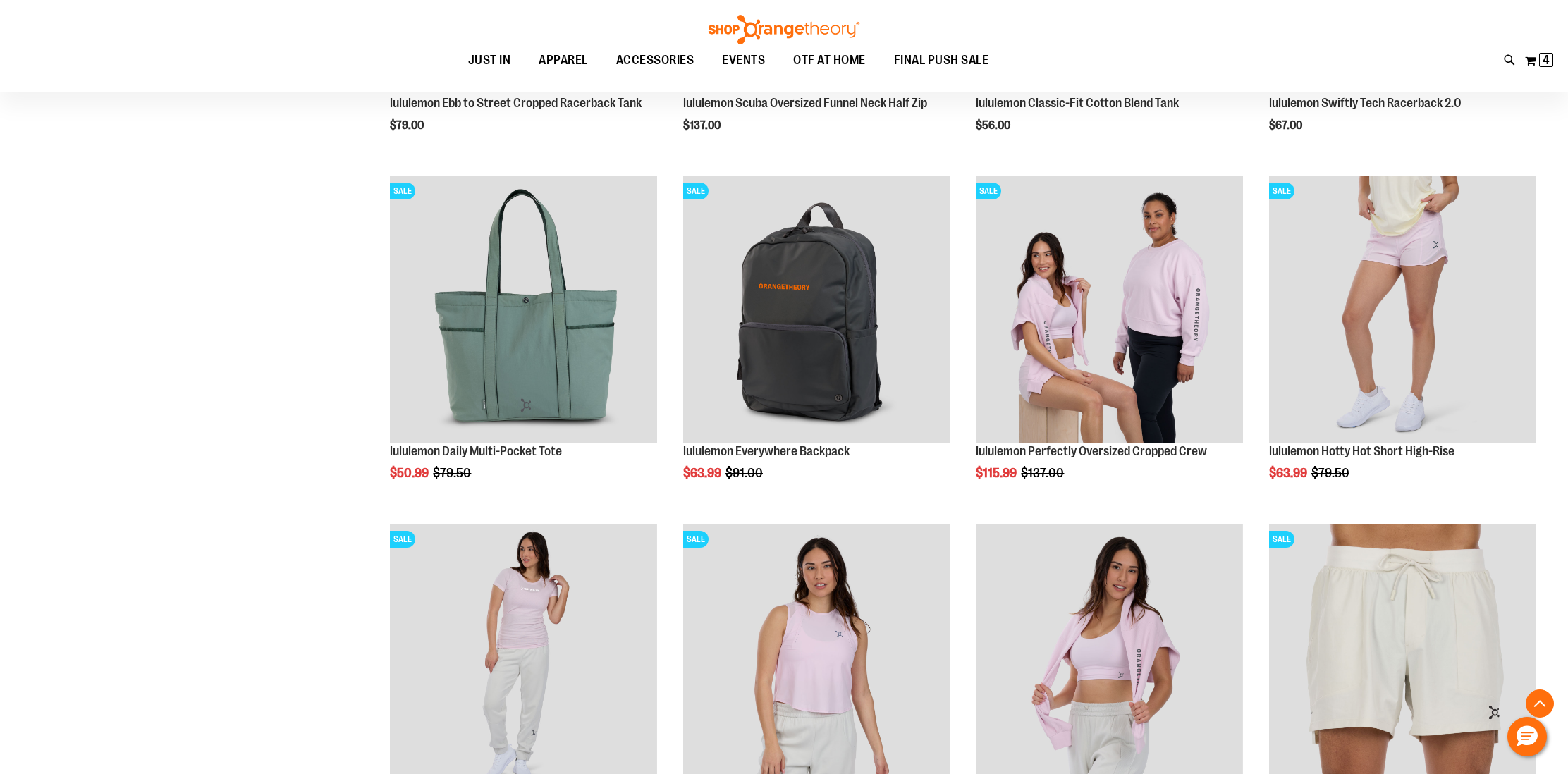
scroll to position [1510, 0]
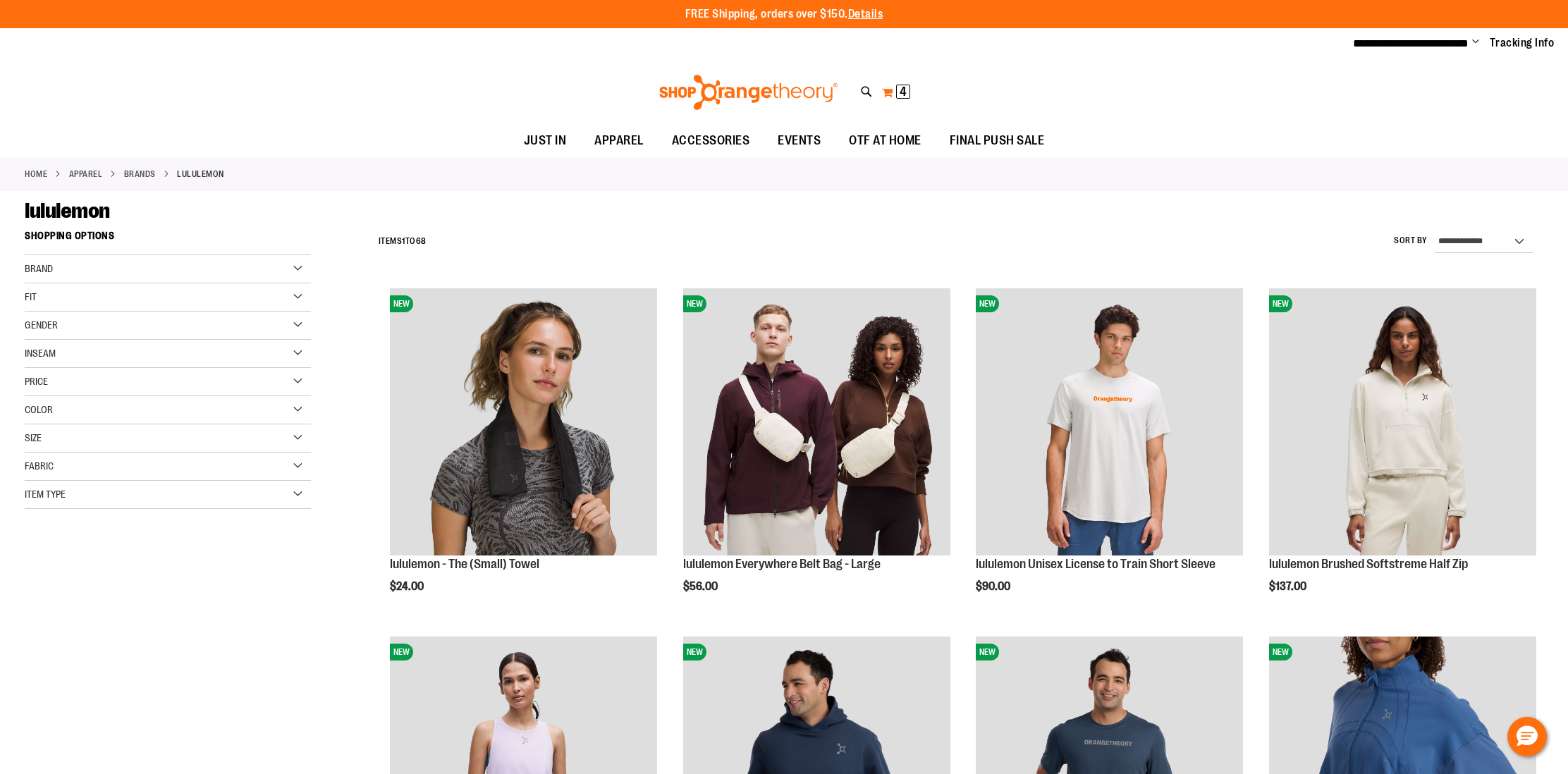
type input "**********"
click at [903, 96] on span "4" at bounding box center [903, 92] width 7 height 14
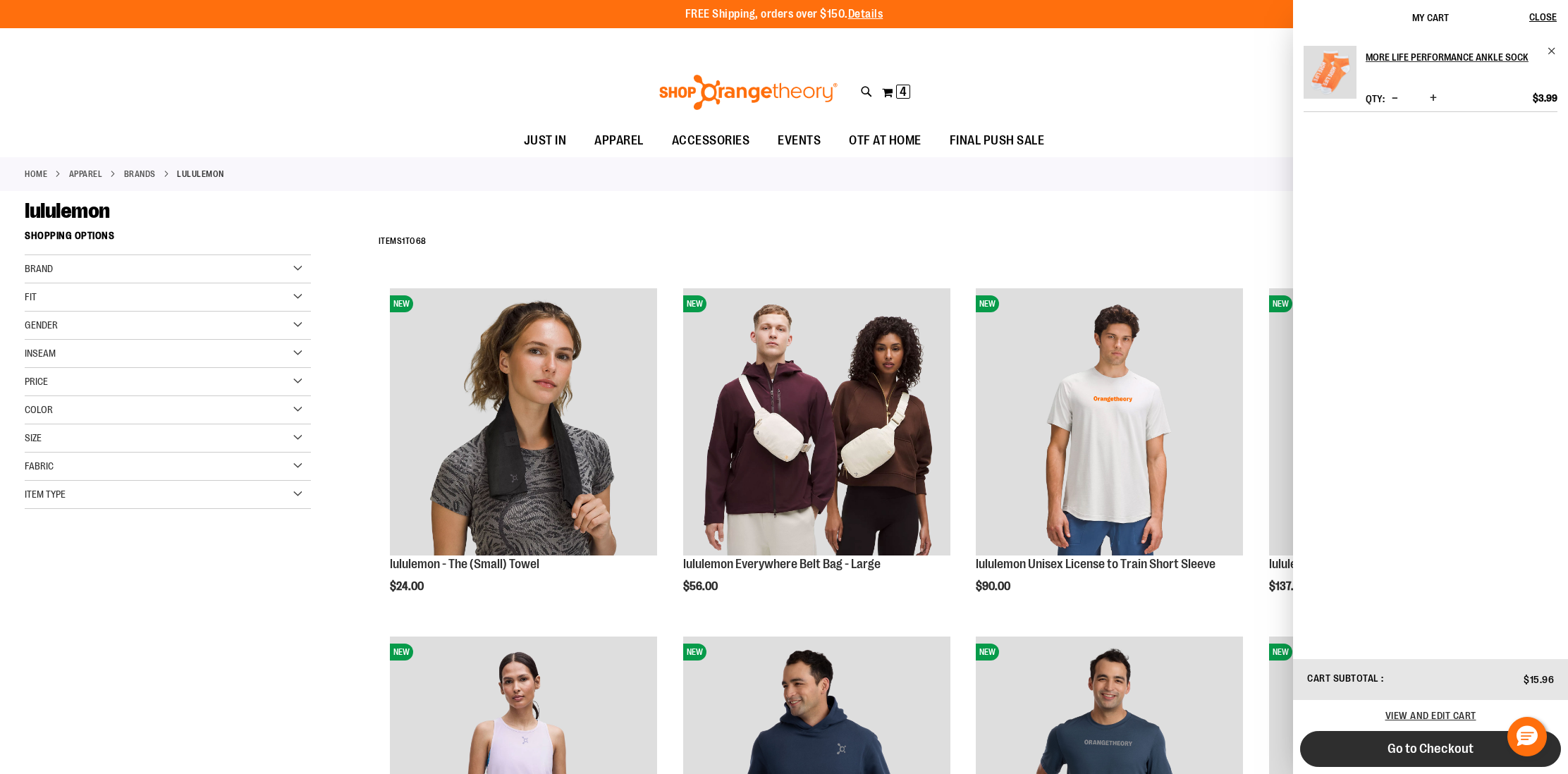
click at [1414, 757] on button "Go to Checkout" at bounding box center [1430, 749] width 261 height 36
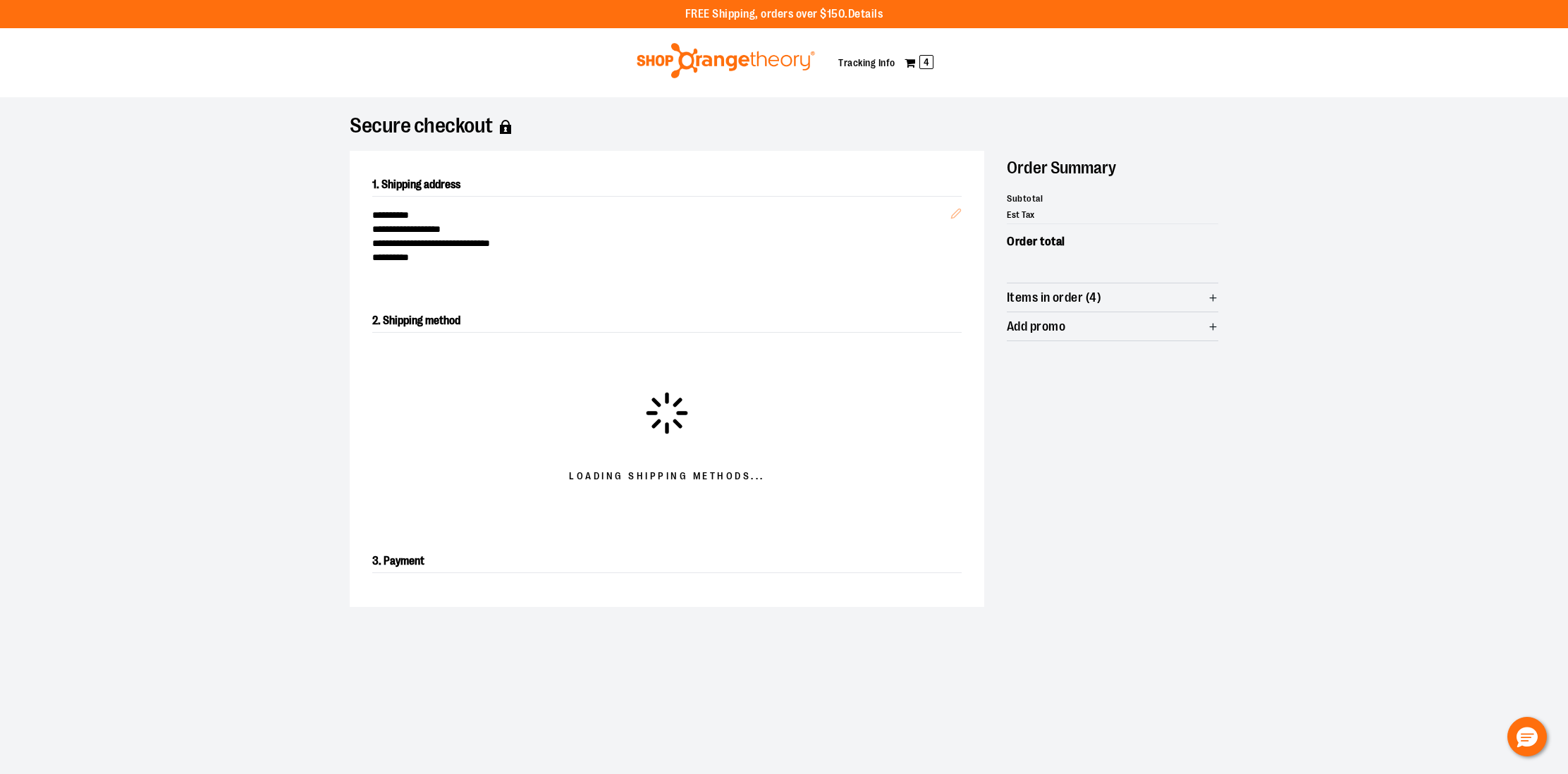
click at [1026, 292] on div "Order Summary Subtotal $ 15 . 96 Est Tax $ 1 . 56 Order total $ 17 . 52 Items i…" at bounding box center [1112, 246] width 212 height 191
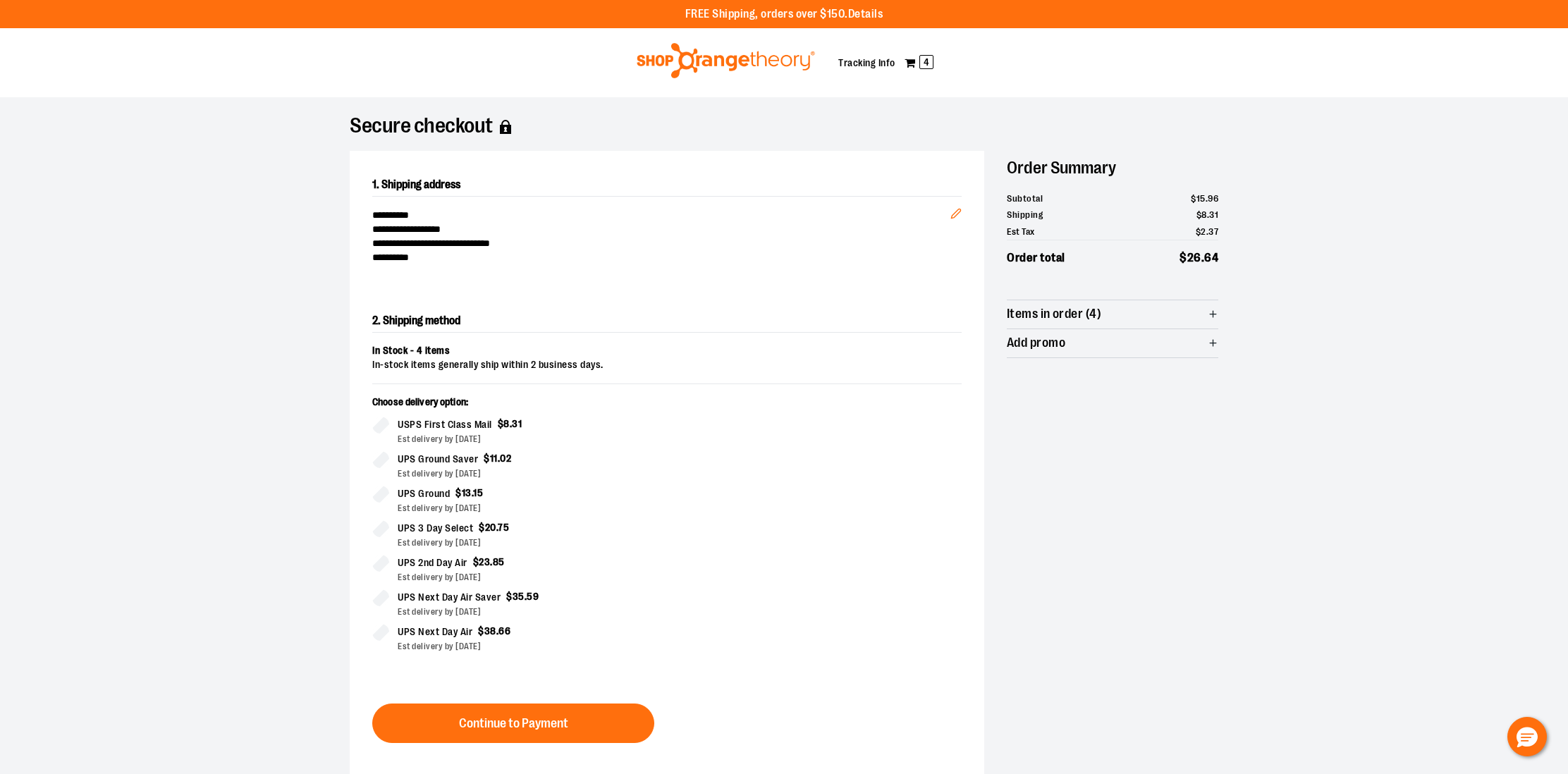
click at [1055, 315] on span "Items in order (4)" at bounding box center [1054, 314] width 95 height 14
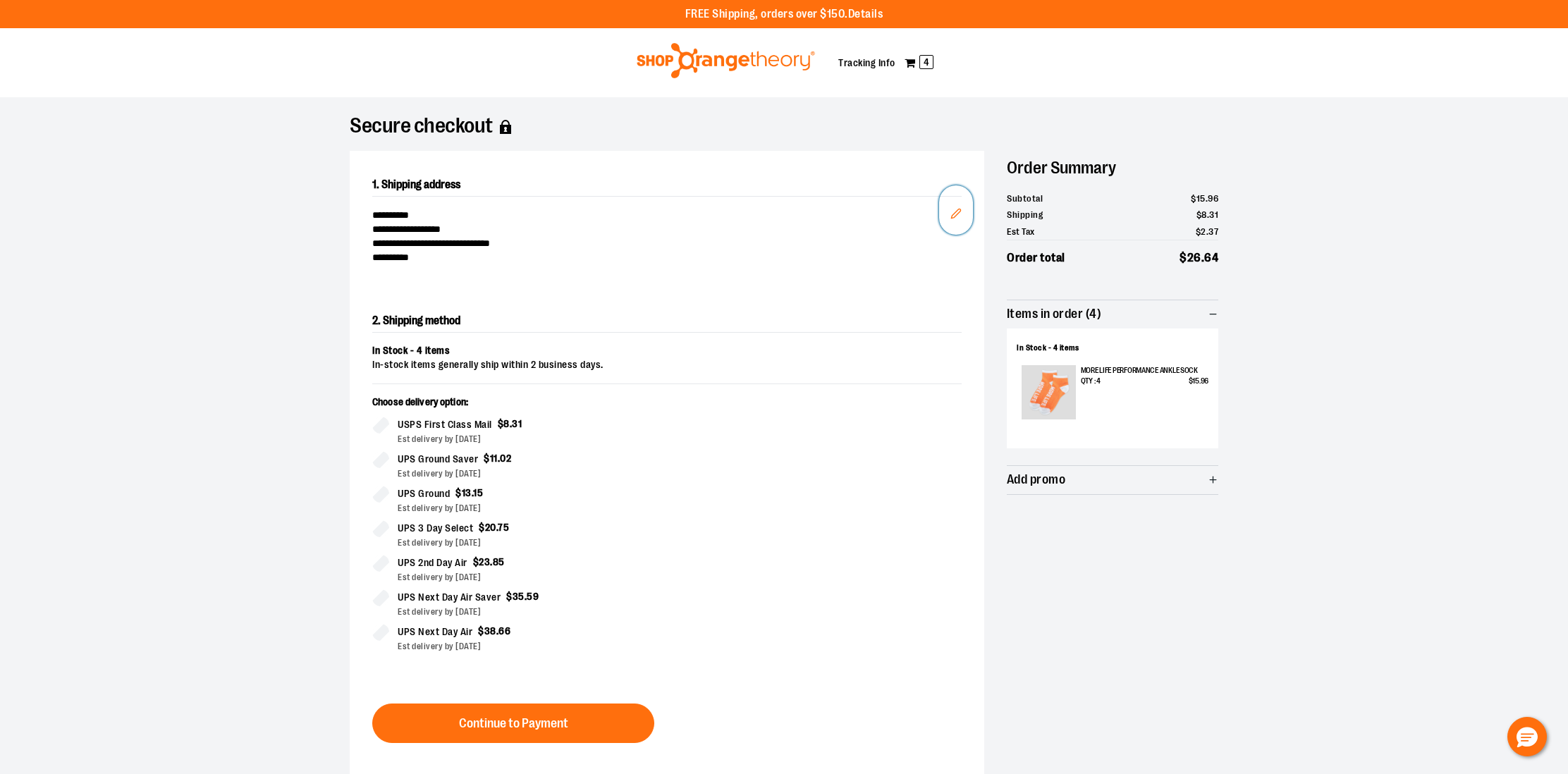
click at [946, 216] on button "Edit" at bounding box center [956, 210] width 34 height 50
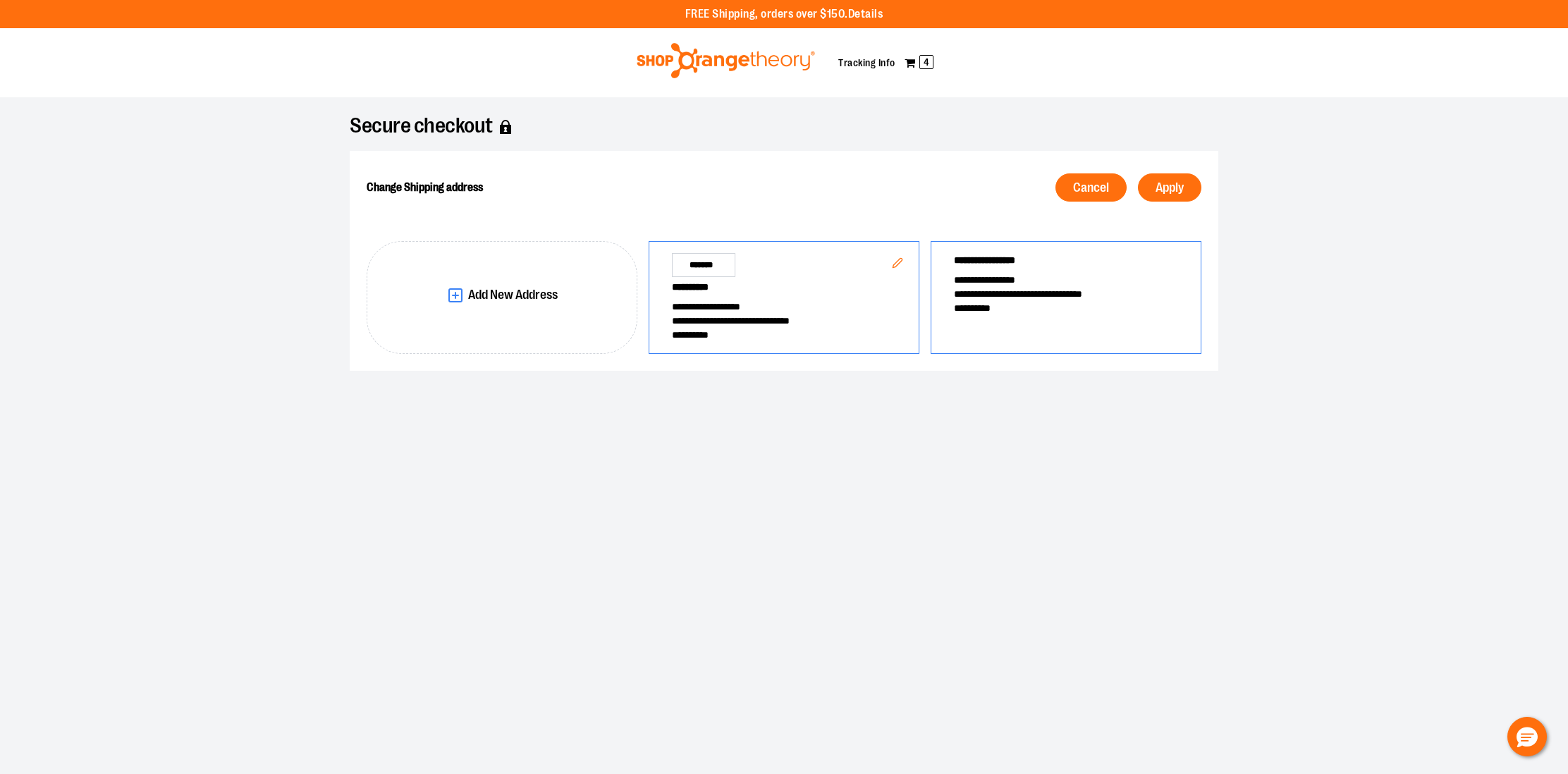
click at [1008, 302] on span "**********" at bounding box center [1066, 308] width 224 height 14
click at [1169, 184] on span "Apply" at bounding box center [1170, 187] width 28 height 14
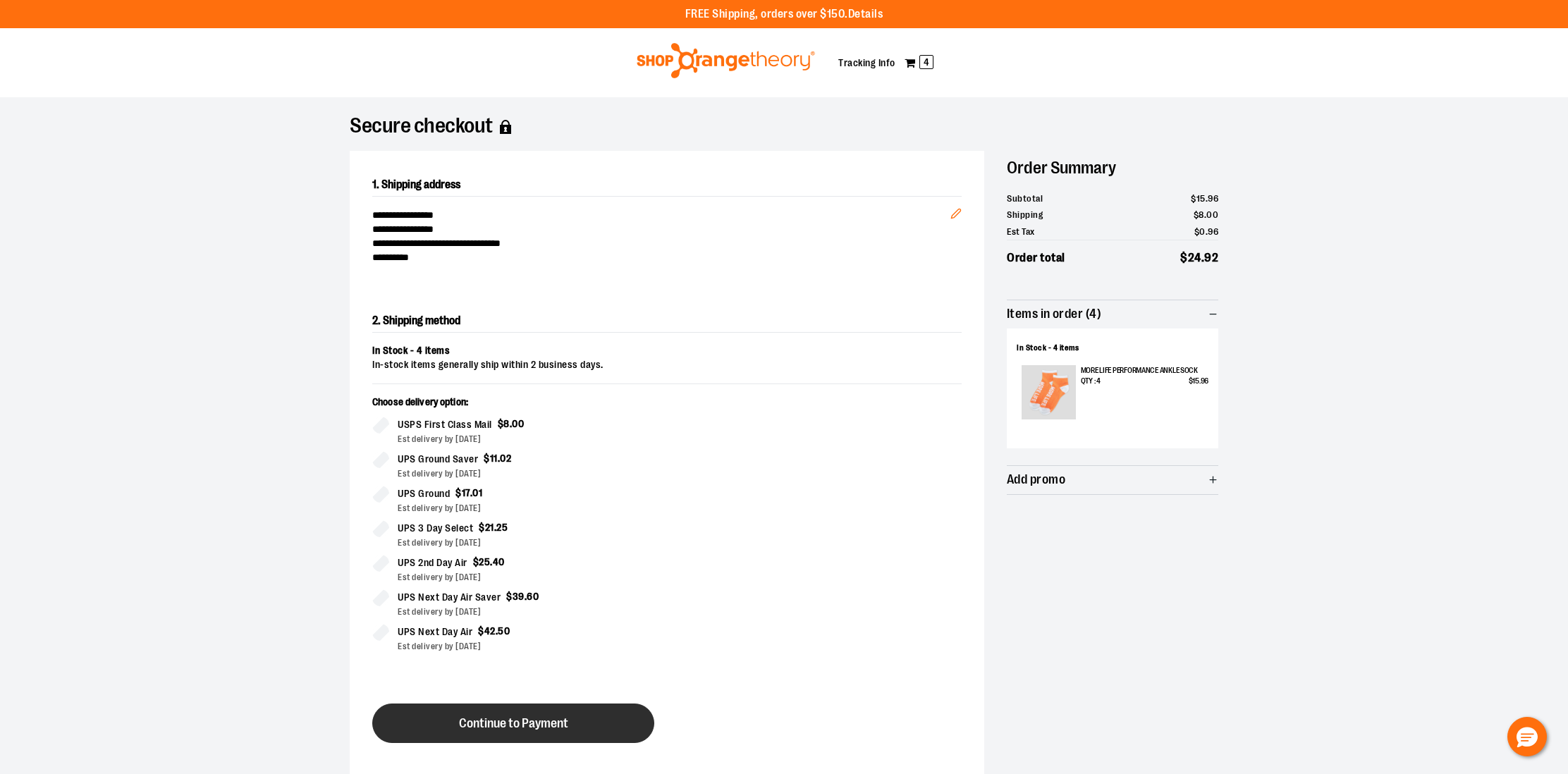
click at [592, 722] on button "Continue to Payment" at bounding box center [513, 723] width 282 height 39
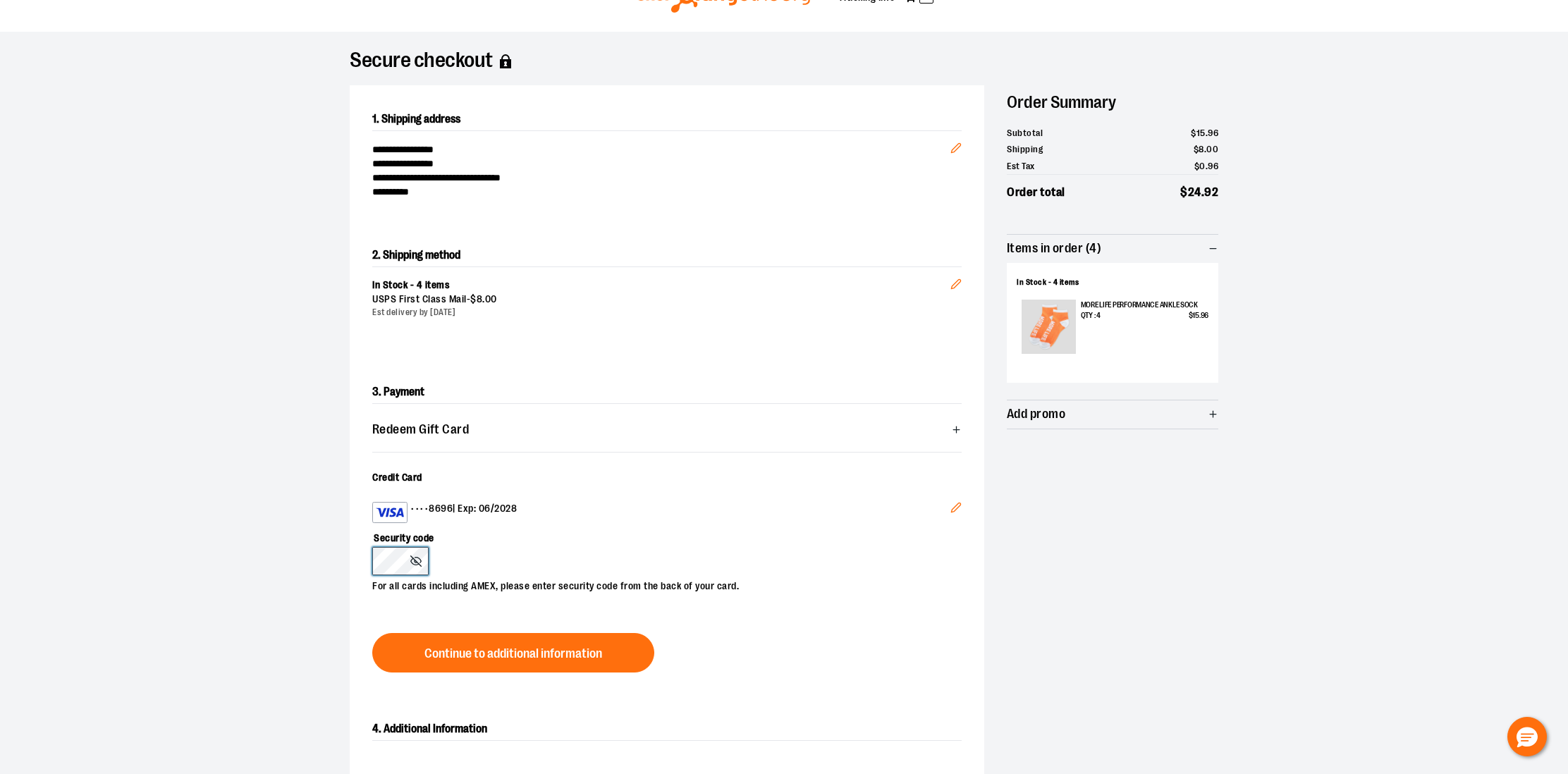
scroll to position [75, 0]
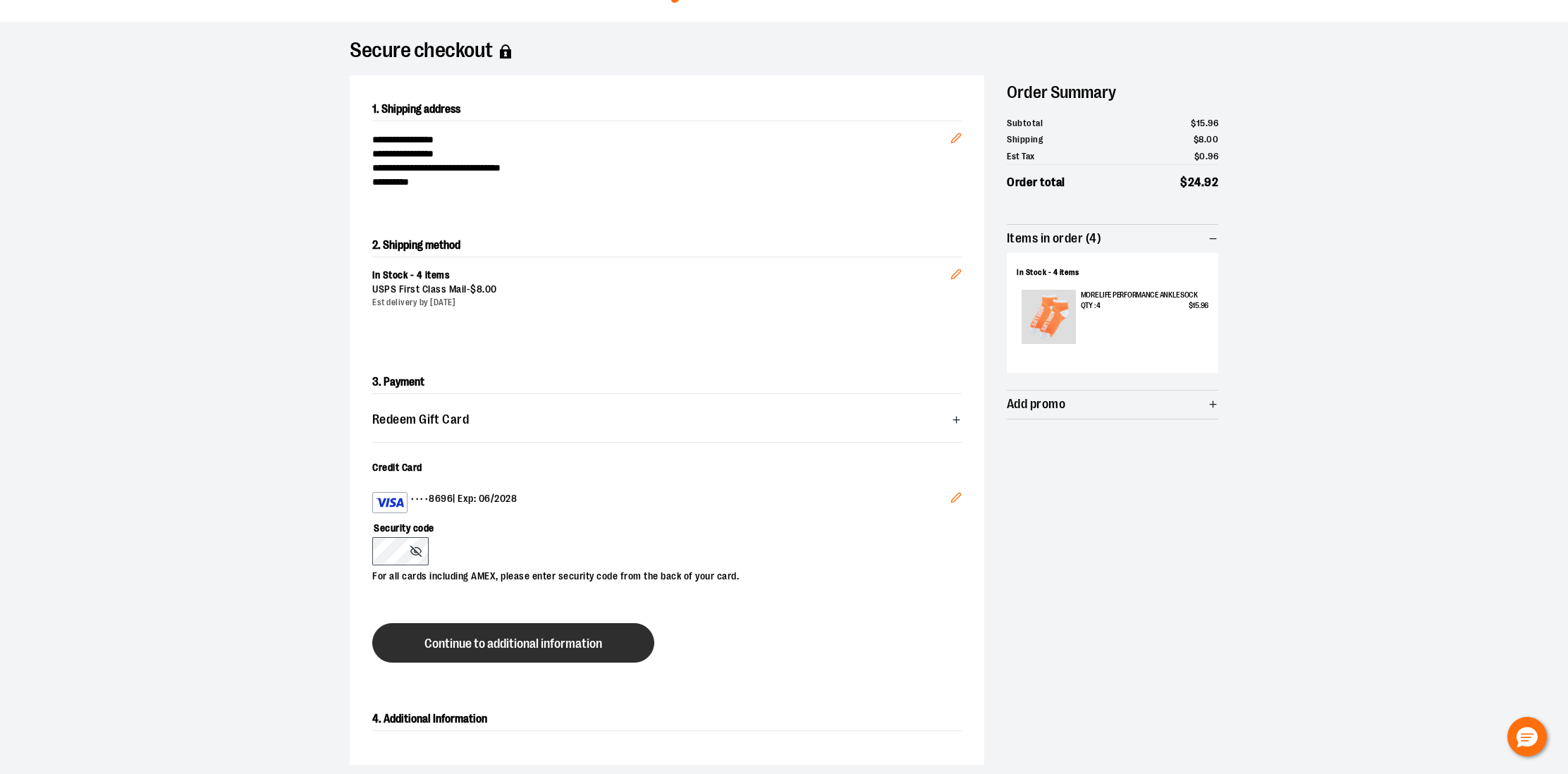
click at [444, 646] on span "Continue to additional information" at bounding box center [513, 644] width 177 height 14
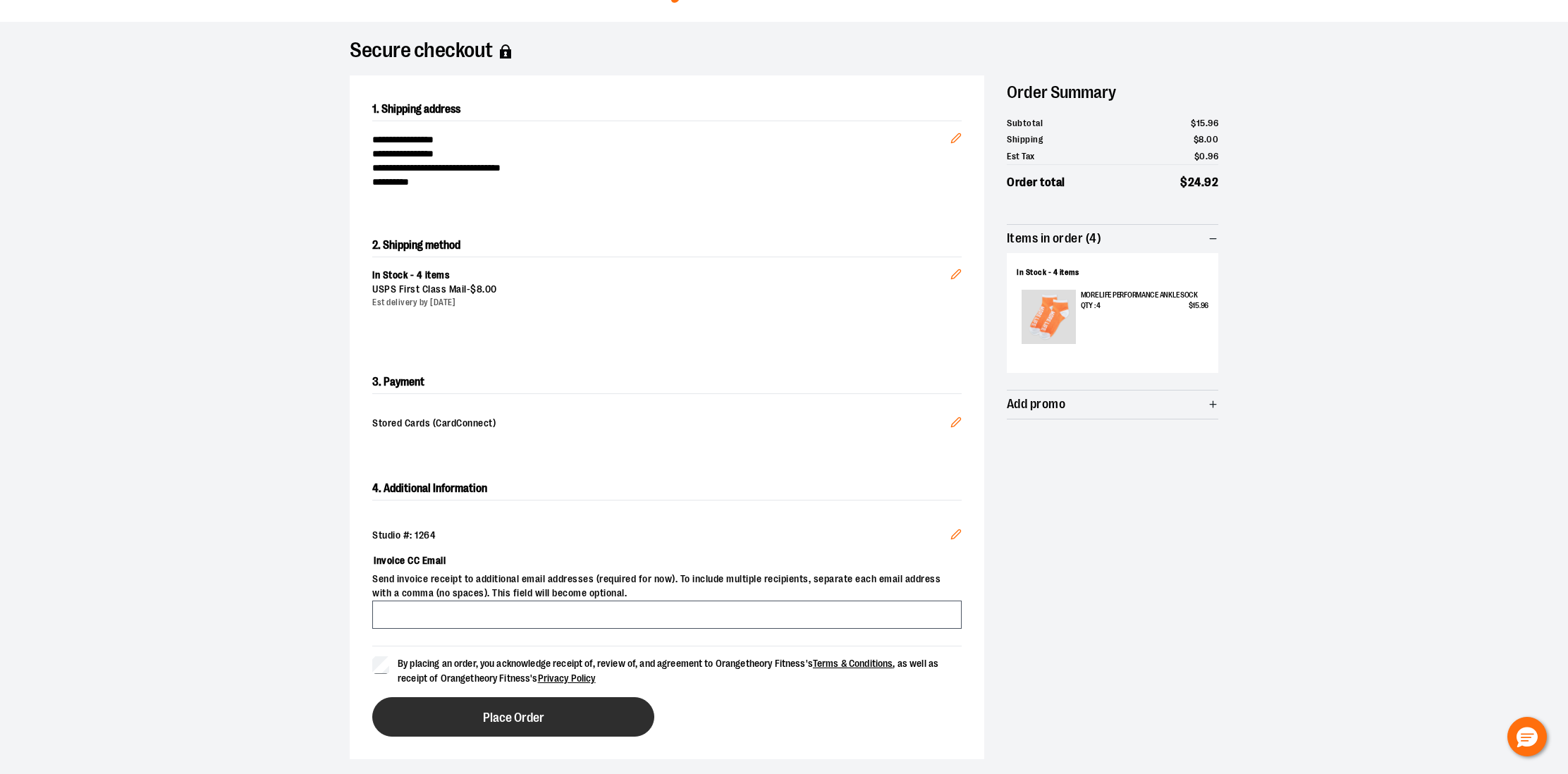
click at [521, 715] on span "Place Order" at bounding box center [513, 718] width 61 height 14
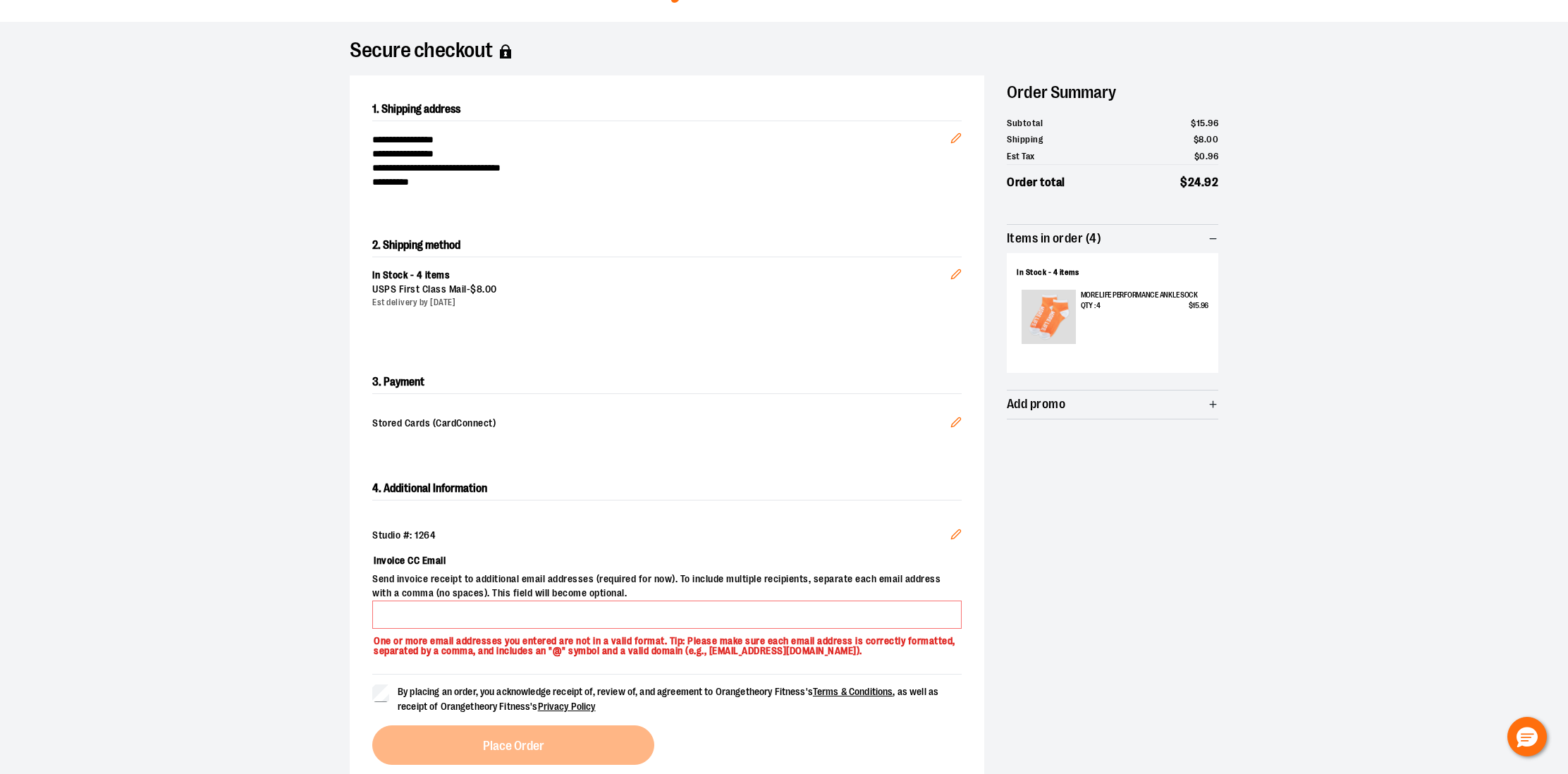
click at [381, 683] on form "By placing an order, you acknowledge receipt of, review of, and agreement to Or…" at bounding box center [667, 694] width 589 height 40
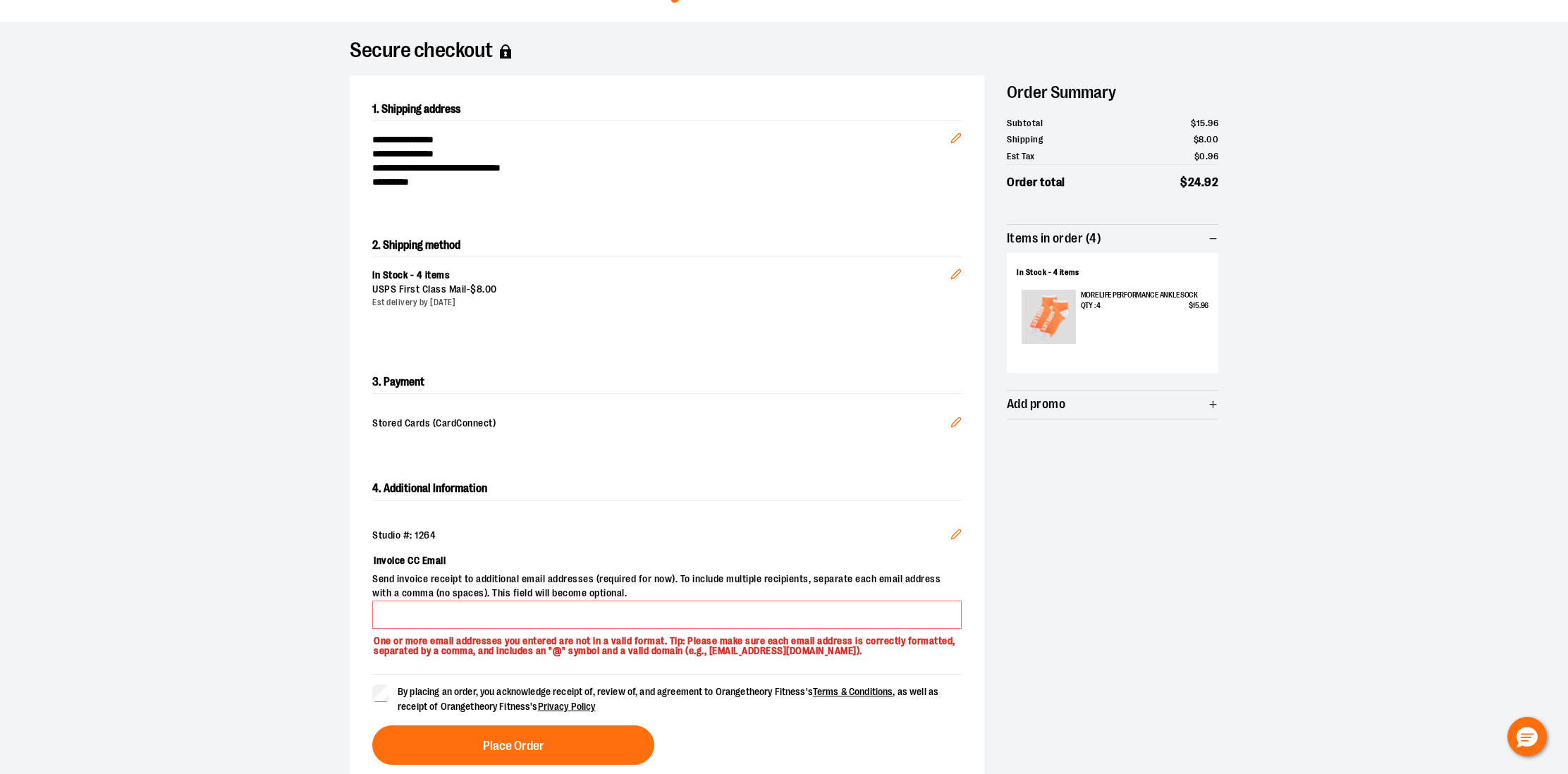
click at [427, 426] on span "Stored Cards (CardConnect)" at bounding box center [661, 424] width 578 height 16
click at [956, 419] on icon "Edit" at bounding box center [956, 422] width 11 height 11
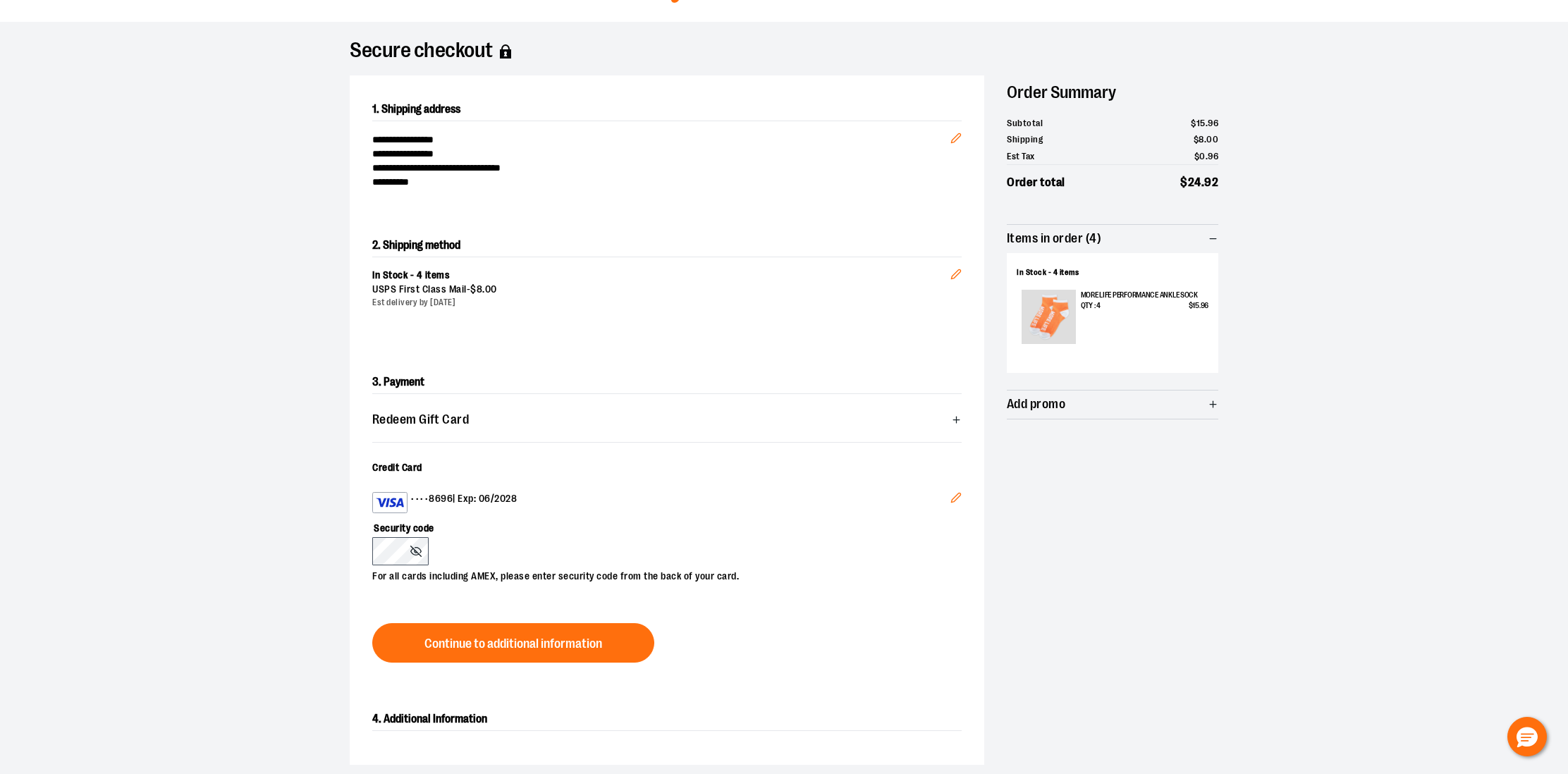
click at [490, 498] on div "•••• 8696 | Exp: 06/2028" at bounding box center [661, 502] width 578 height 21
click at [952, 501] on icon "Edit" at bounding box center [956, 498] width 9 height 9
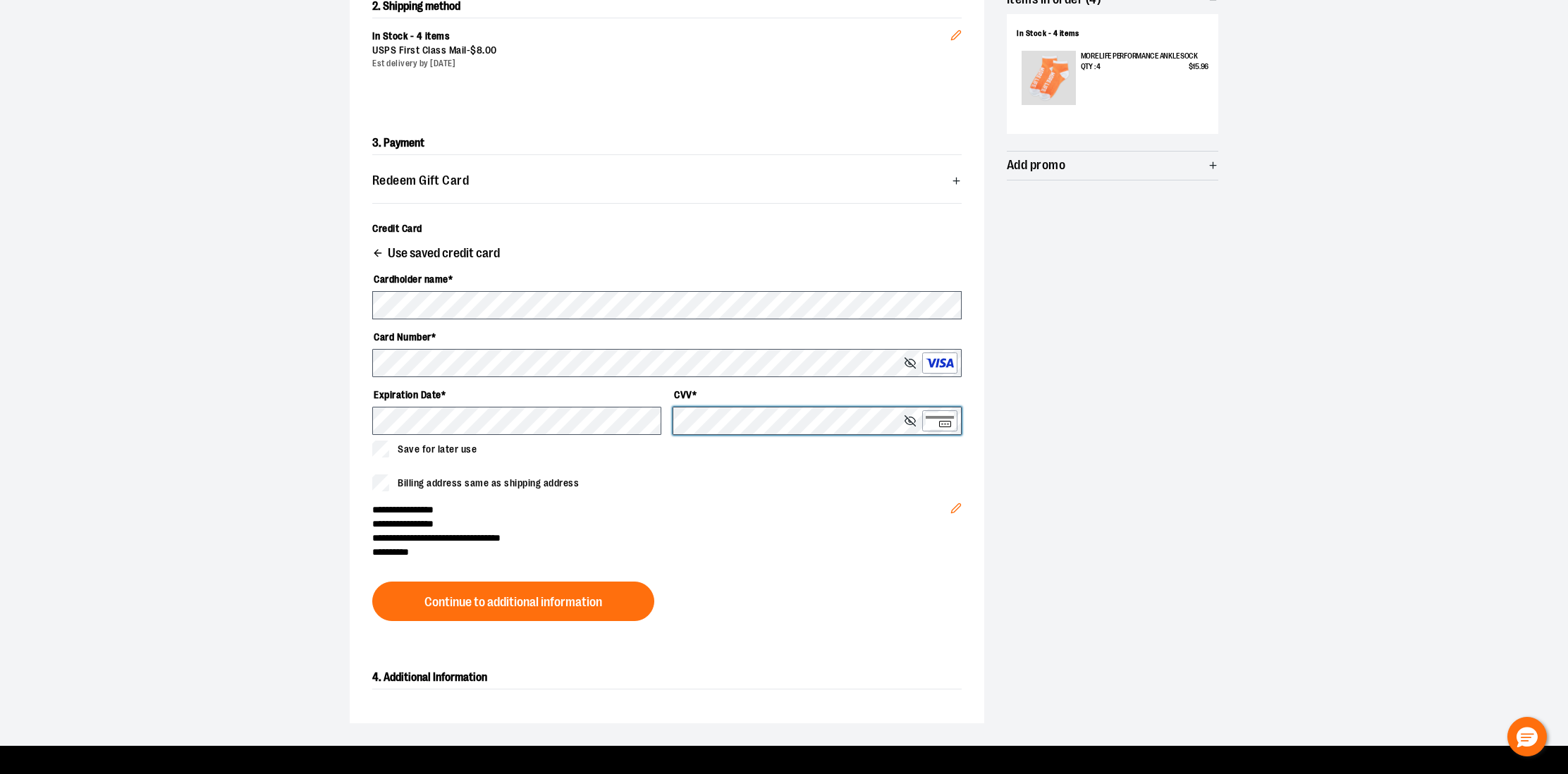
scroll to position [317, 0]
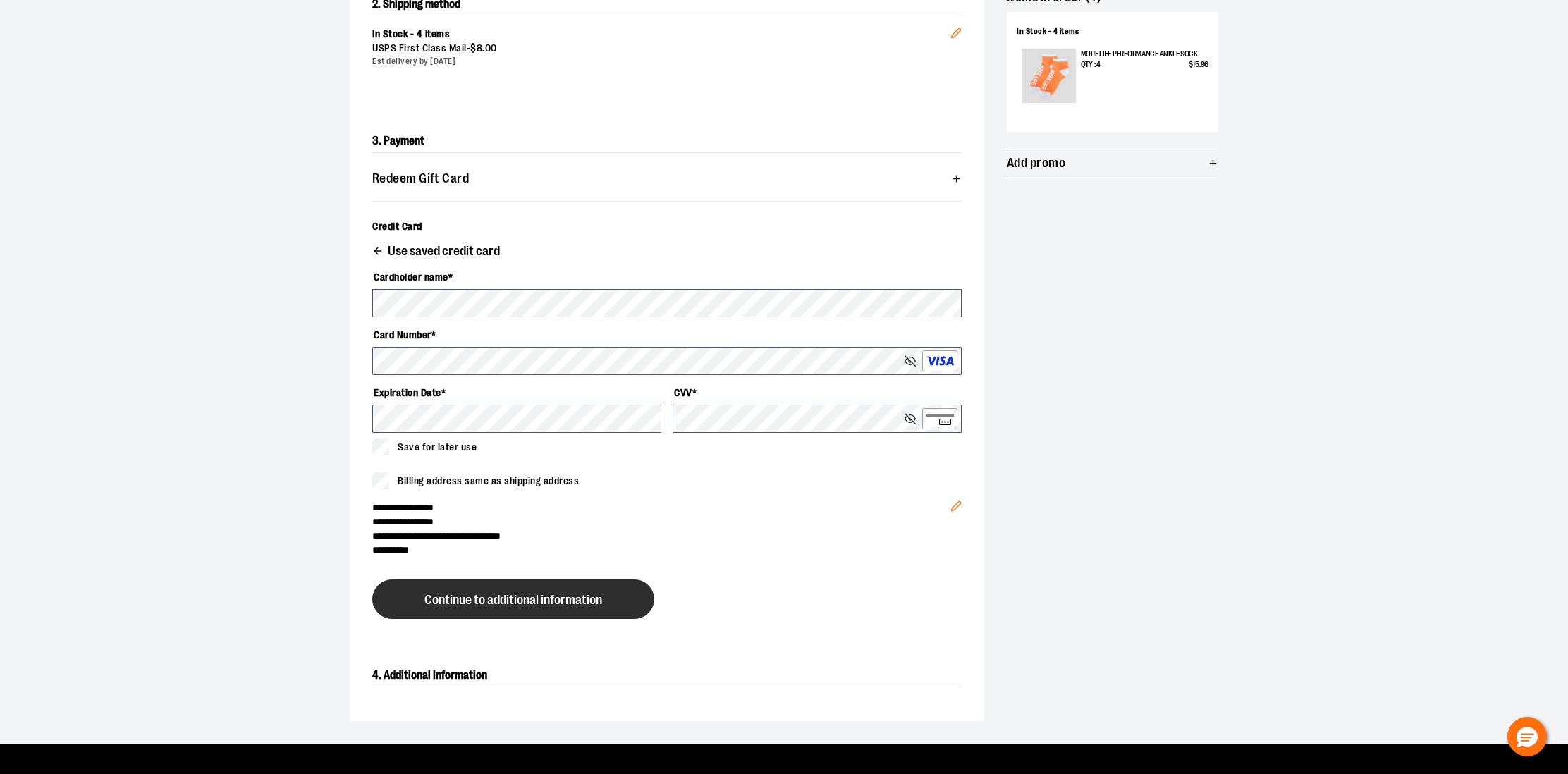
click at [513, 607] on button "Continue to additional information" at bounding box center [513, 599] width 282 height 39
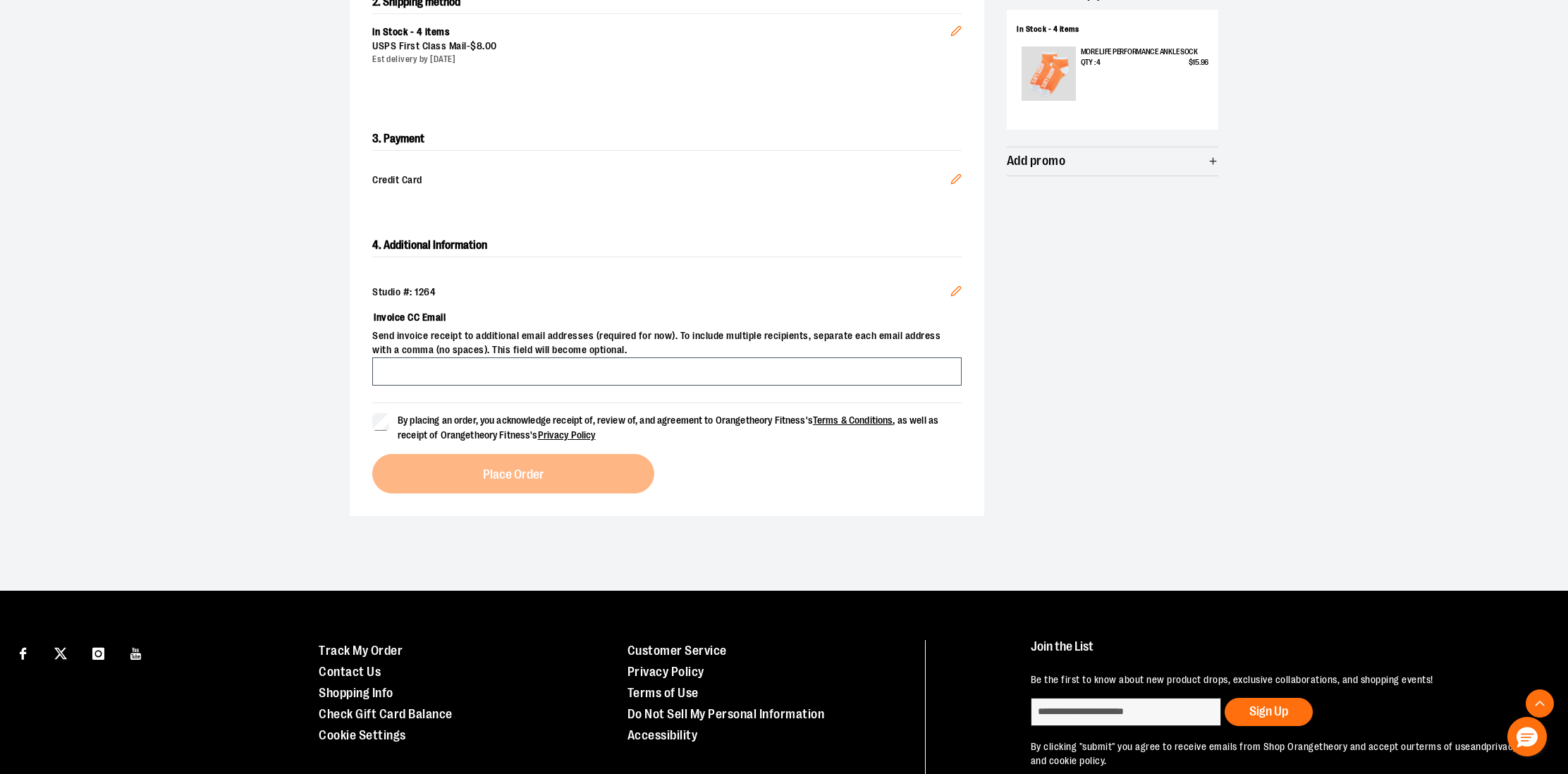
scroll to position [320, 0]
click at [375, 406] on form "By placing an order, you acknowledge receipt of, review of, and agreement to Or…" at bounding box center [667, 422] width 589 height 40
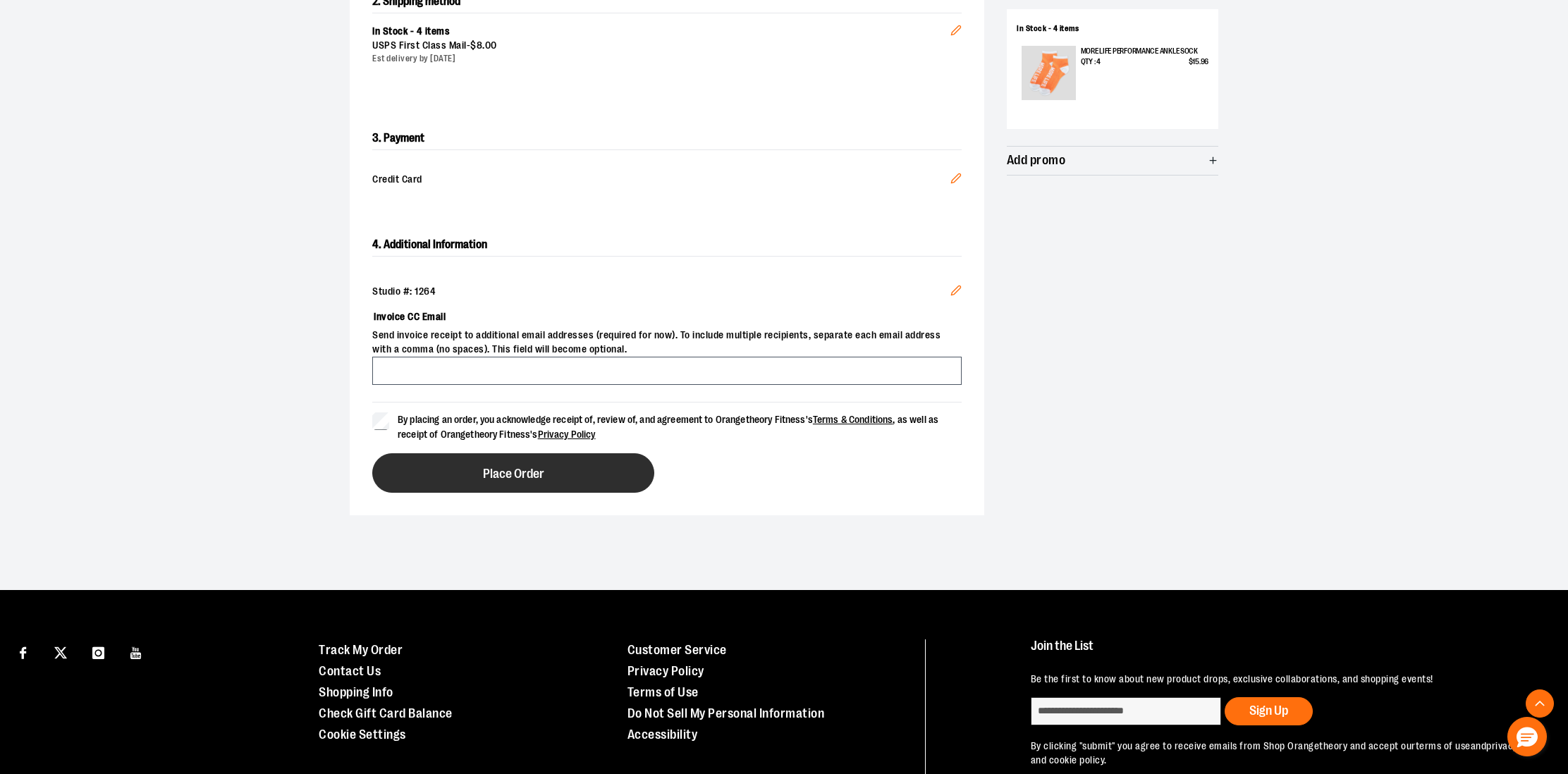
click at [470, 482] on button "Place Order" at bounding box center [513, 472] width 282 height 39
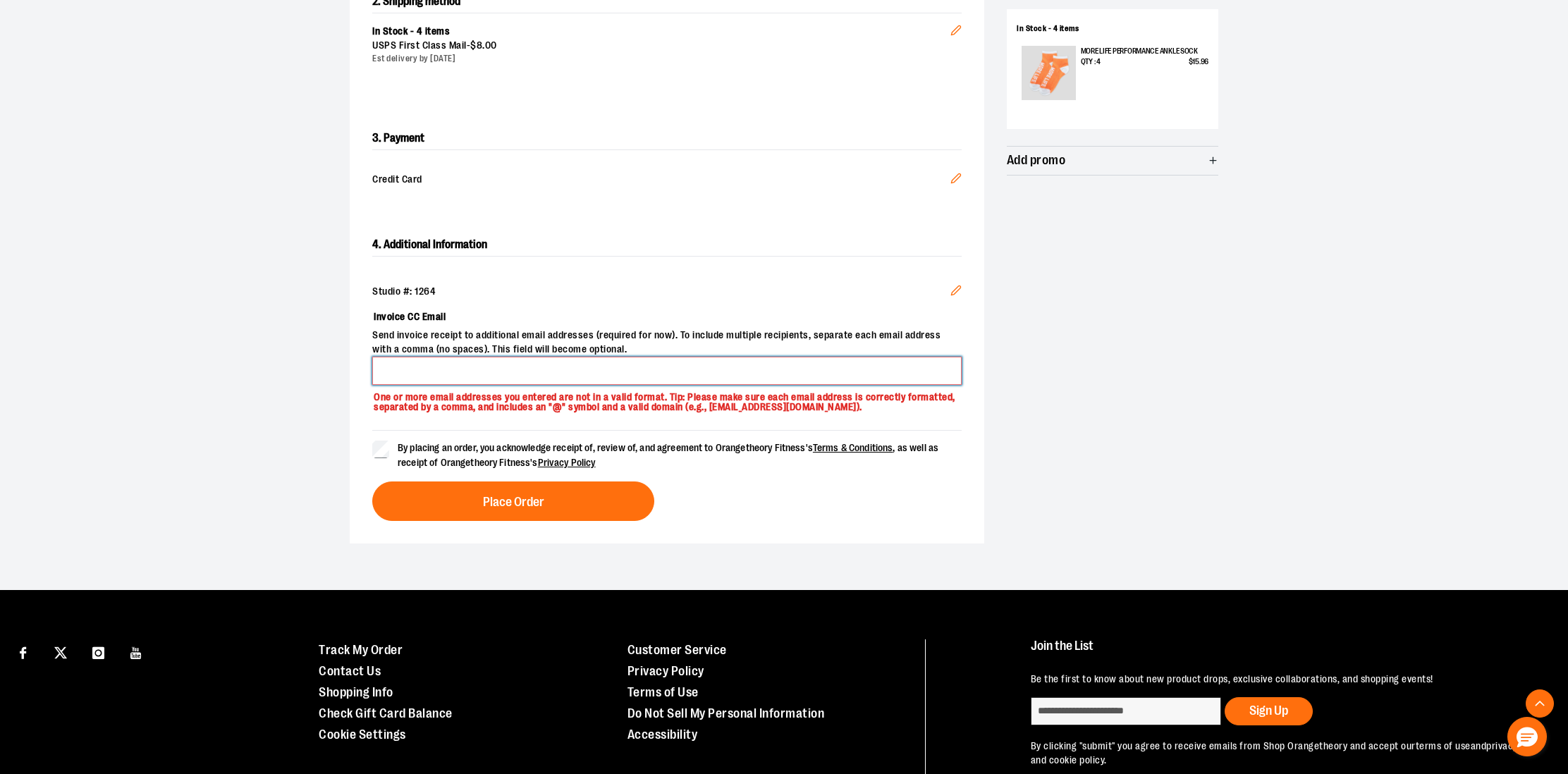
click at [424, 366] on input "Invoice CC Email" at bounding box center [667, 370] width 589 height 28
type input "**********"
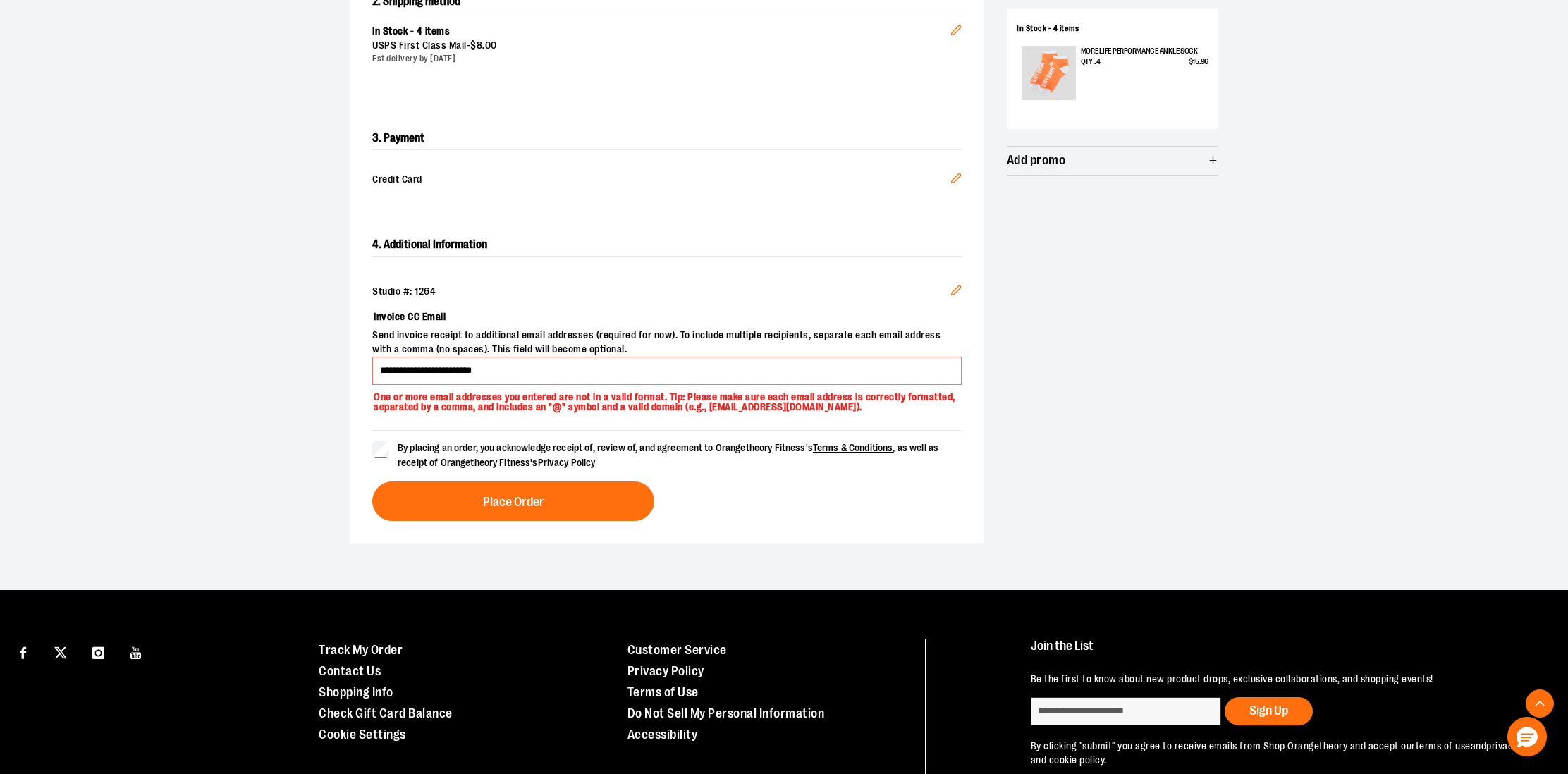
click at [498, 523] on div "**********" at bounding box center [667, 378] width 635 height 333
click at [502, 510] on button "Place Order" at bounding box center [513, 501] width 282 height 39
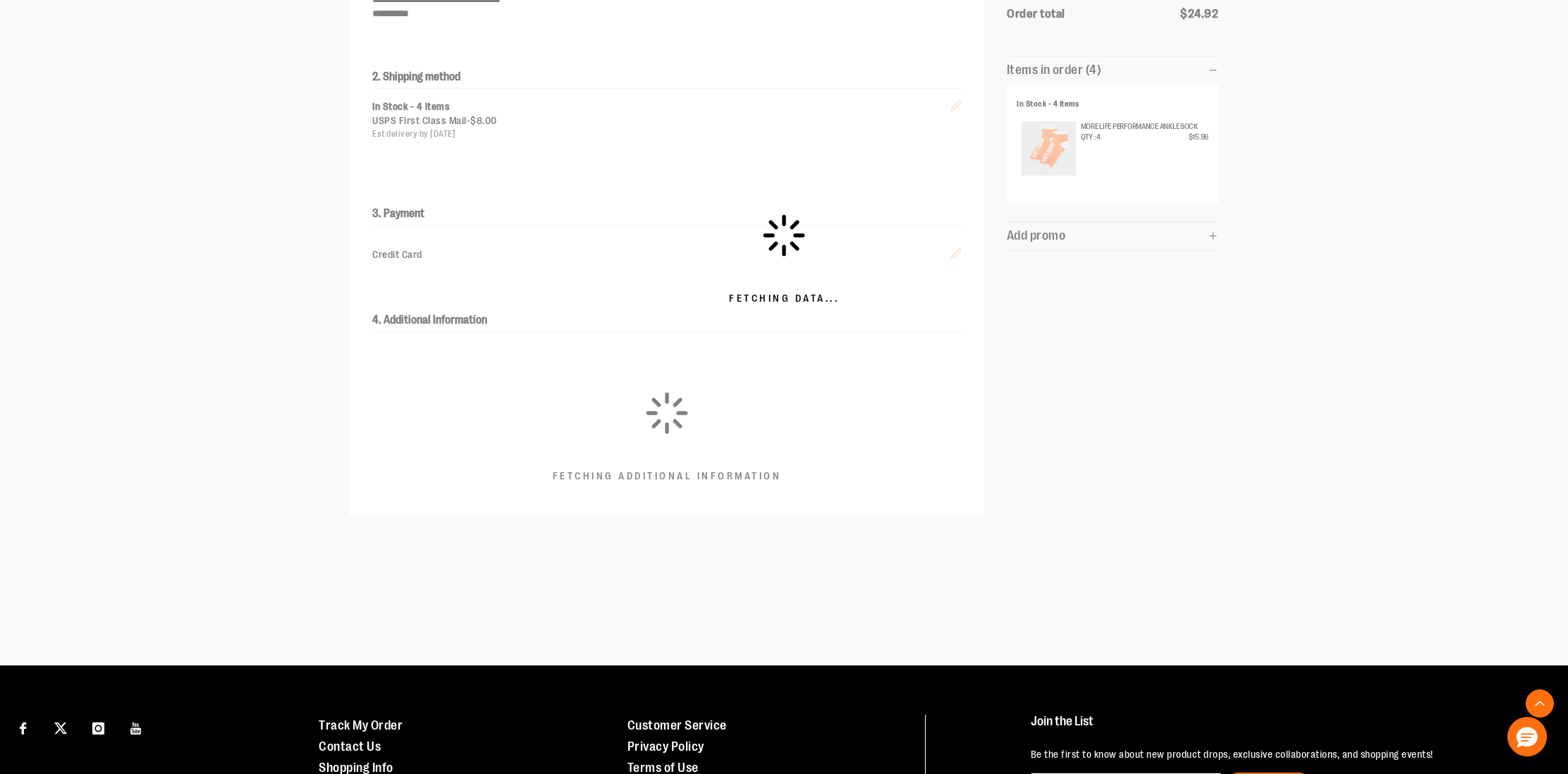
scroll to position [234, 0]
